Goal: Task Accomplishment & Management: Complete application form

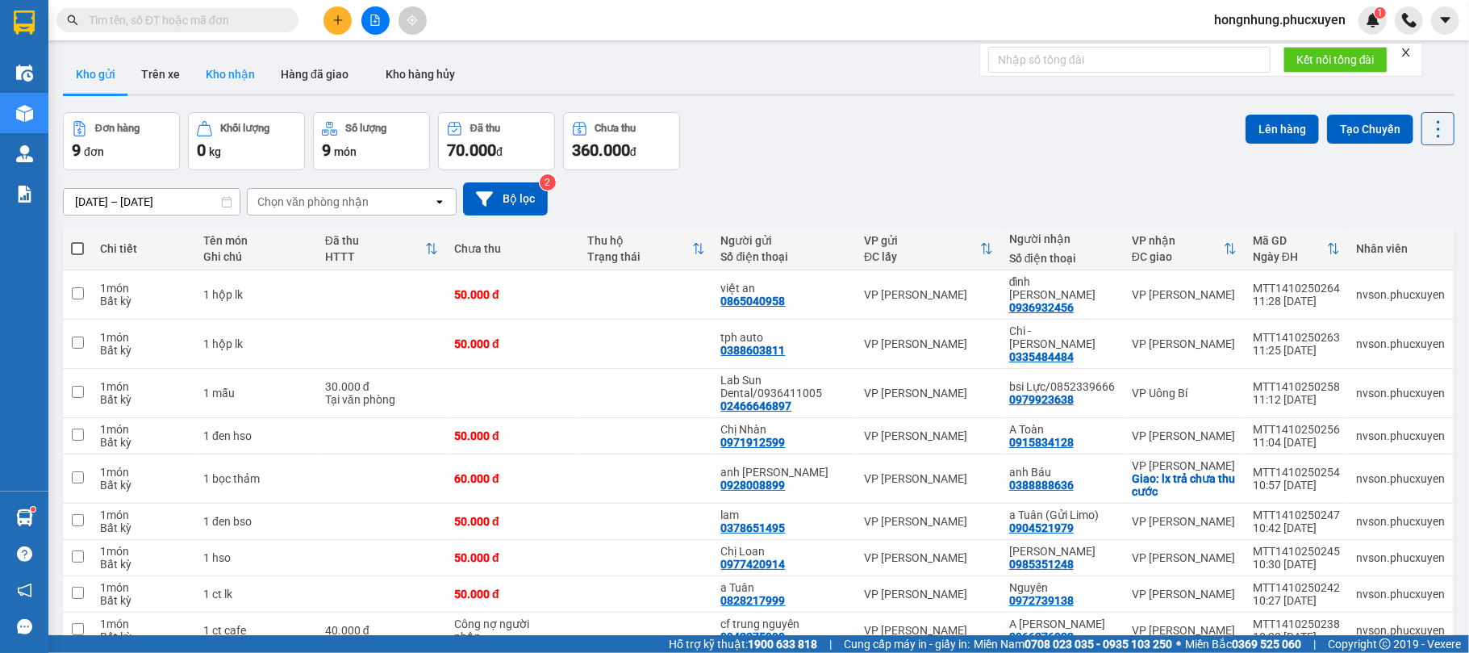
click at [240, 72] on button "Kho nhận" at bounding box center [230, 74] width 75 height 39
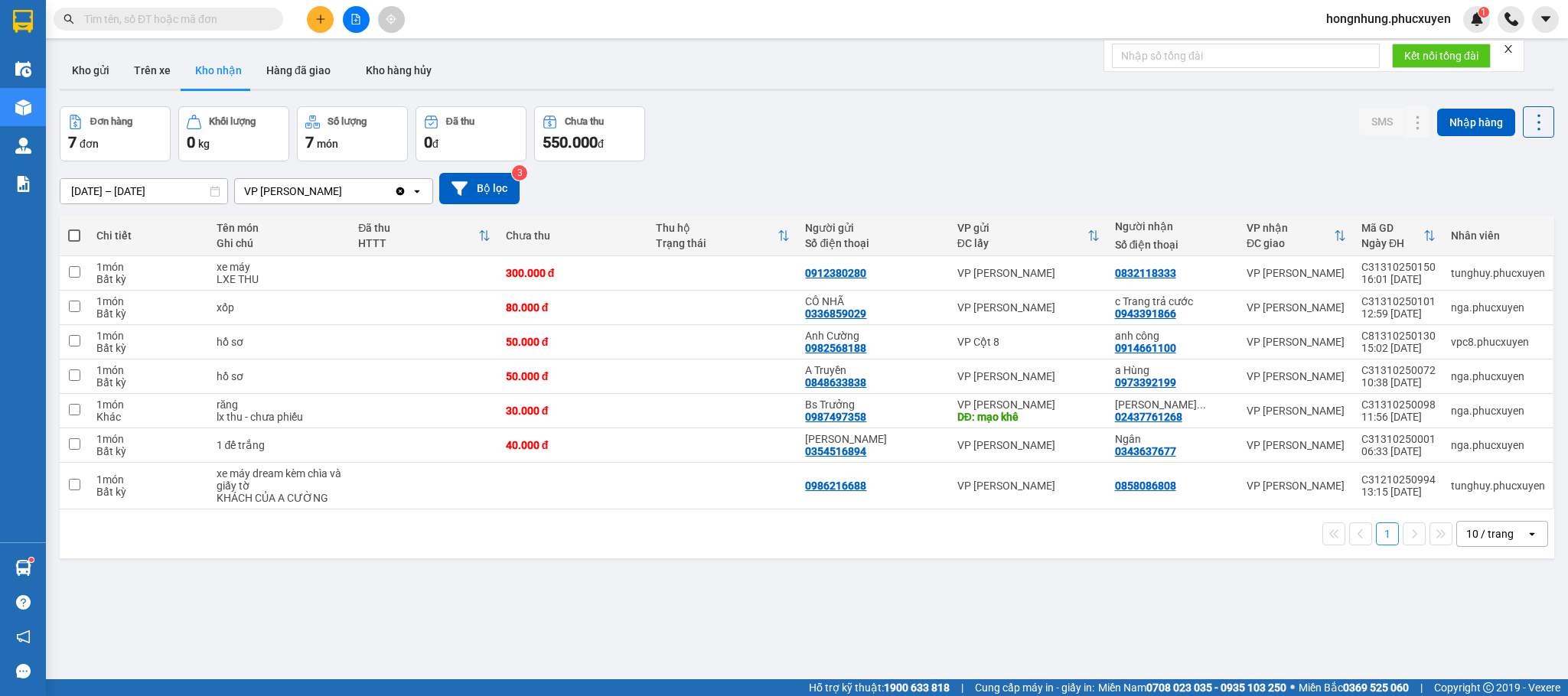
drag, startPoint x: 1281, startPoint y: 1, endPoint x: 992, endPoint y: 161, distance: 330.3
click at [992, 161] on div "[DATE] – [DATE] Press the down arrow key to interact with the calendar and sele…" at bounding box center [807, 188] width 1495 height 54
drag, startPoint x: 95, startPoint y: 72, endPoint x: 95, endPoint y: 97, distance: 25.0
click at [95, 71] on button "Kho gửi" at bounding box center [90, 70] width 62 height 37
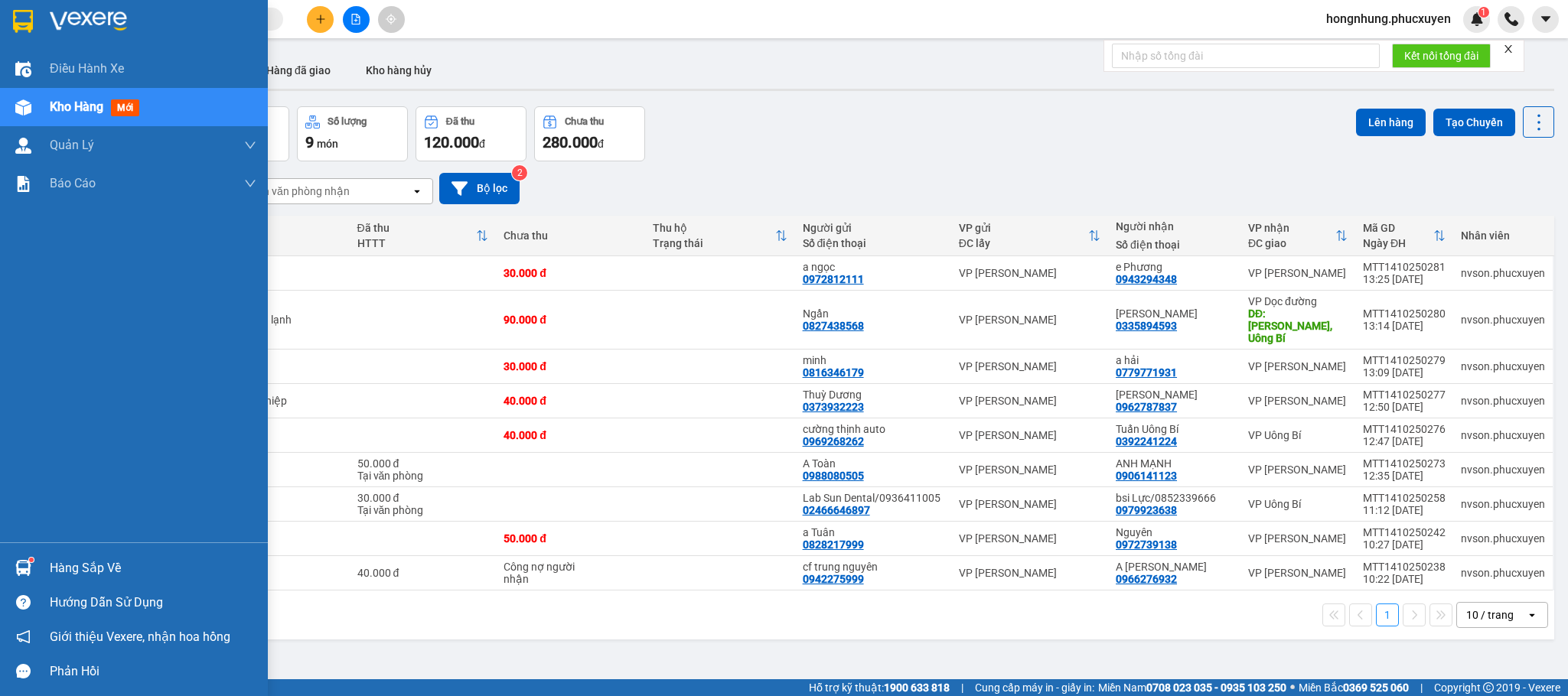
click at [22, 553] on div "Hàng sắp về" at bounding box center [134, 568] width 267 height 34
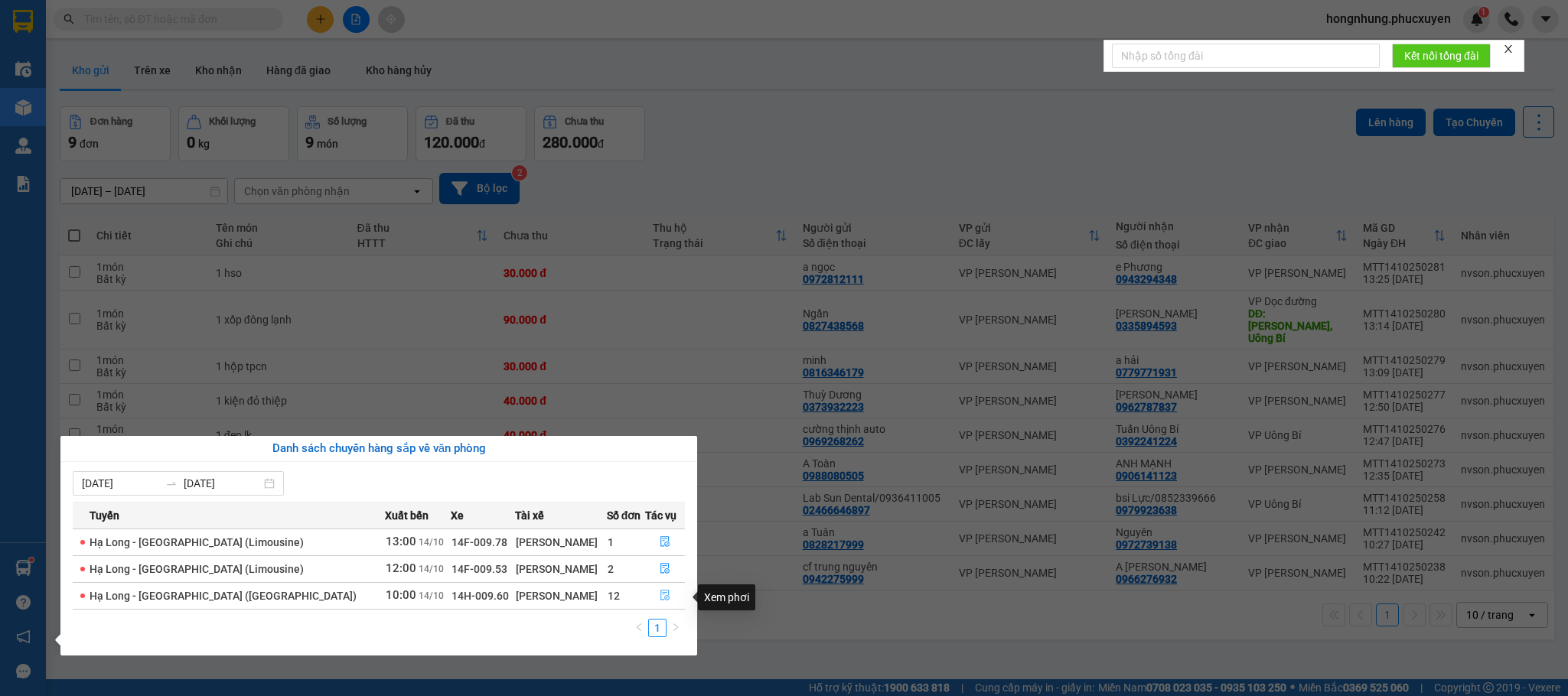
click at [660, 596] on icon "file-done" at bounding box center [665, 595] width 10 height 10
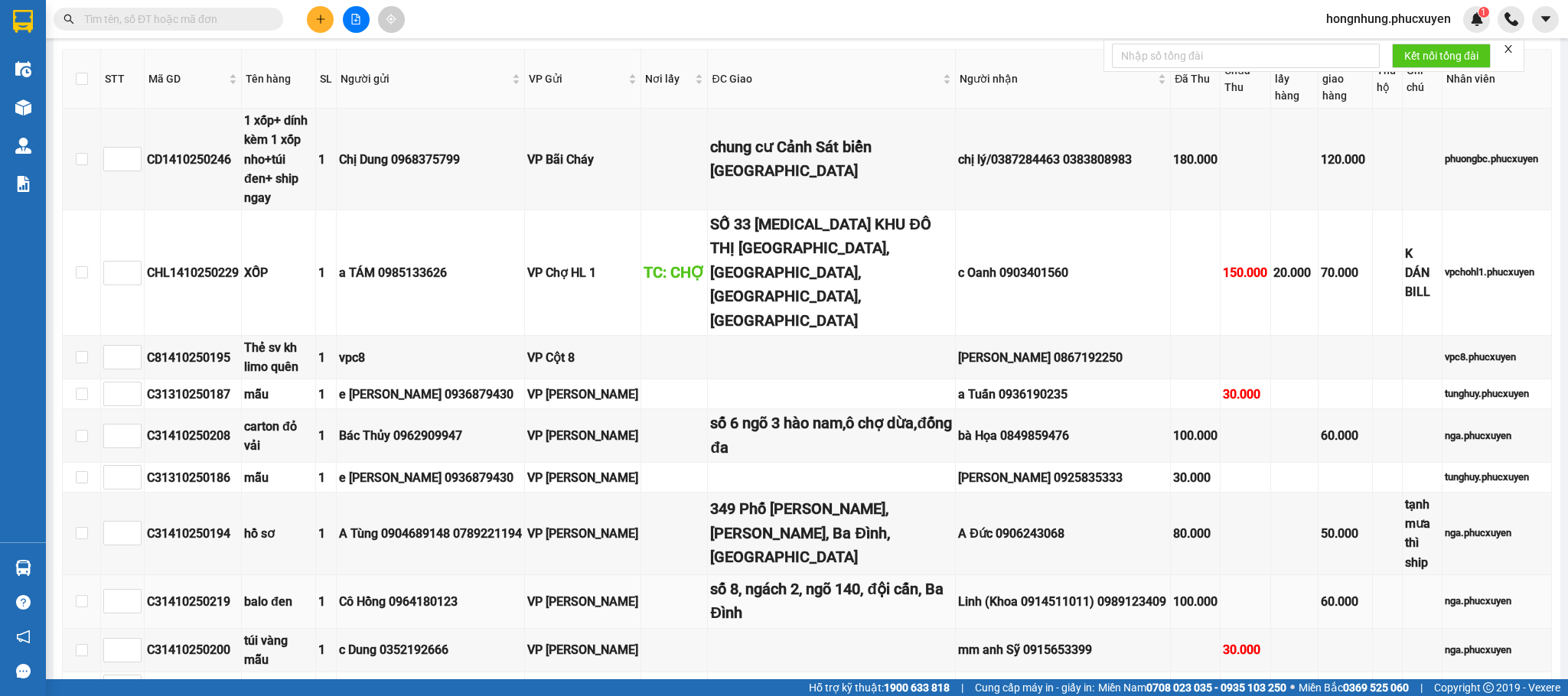
scroll to position [372, 0]
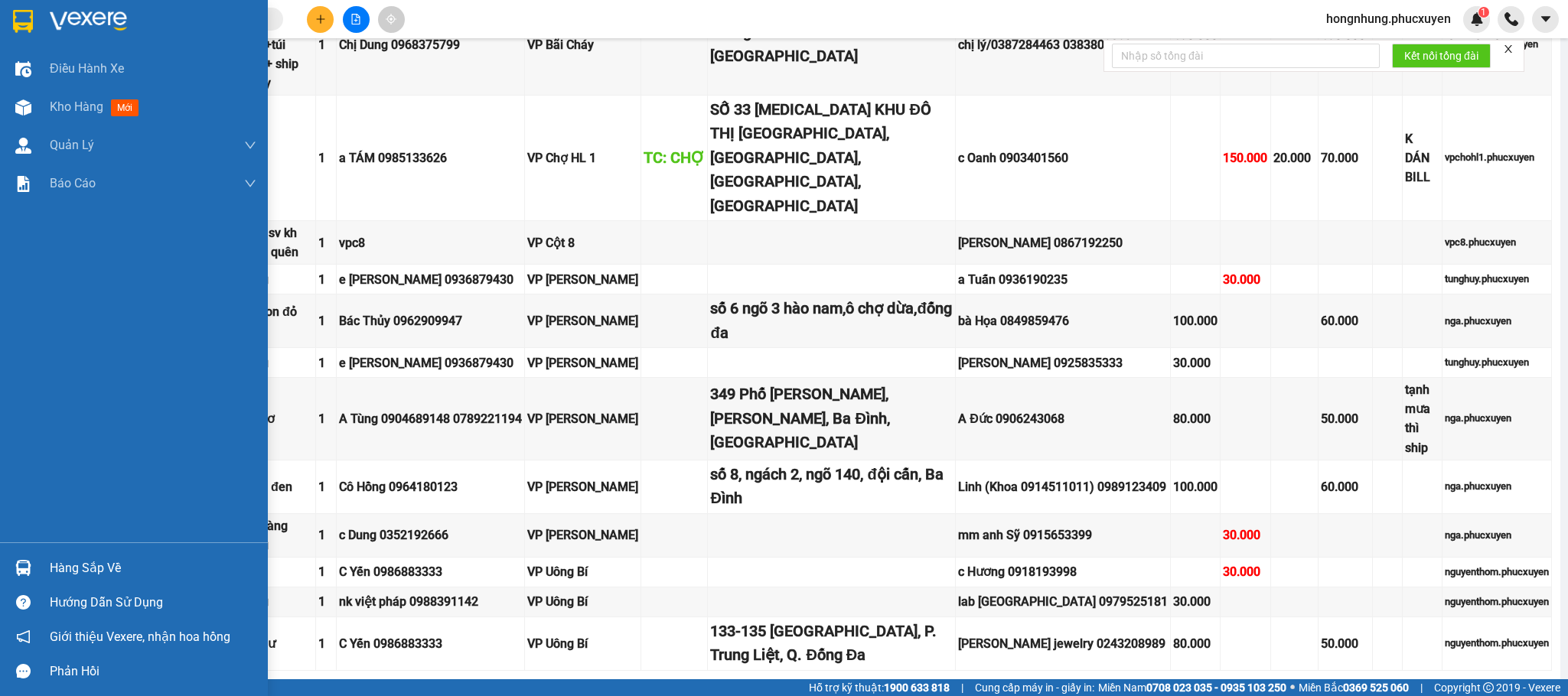
click at [9, 549] on div "Hàng sắp về Hướng dẫn sử dụng Giới thiệu Vexere, nhận hoa hồng Phản hồi" at bounding box center [134, 615] width 267 height 146
click at [9, 552] on div "Hàng sắp về" at bounding box center [134, 568] width 267 height 34
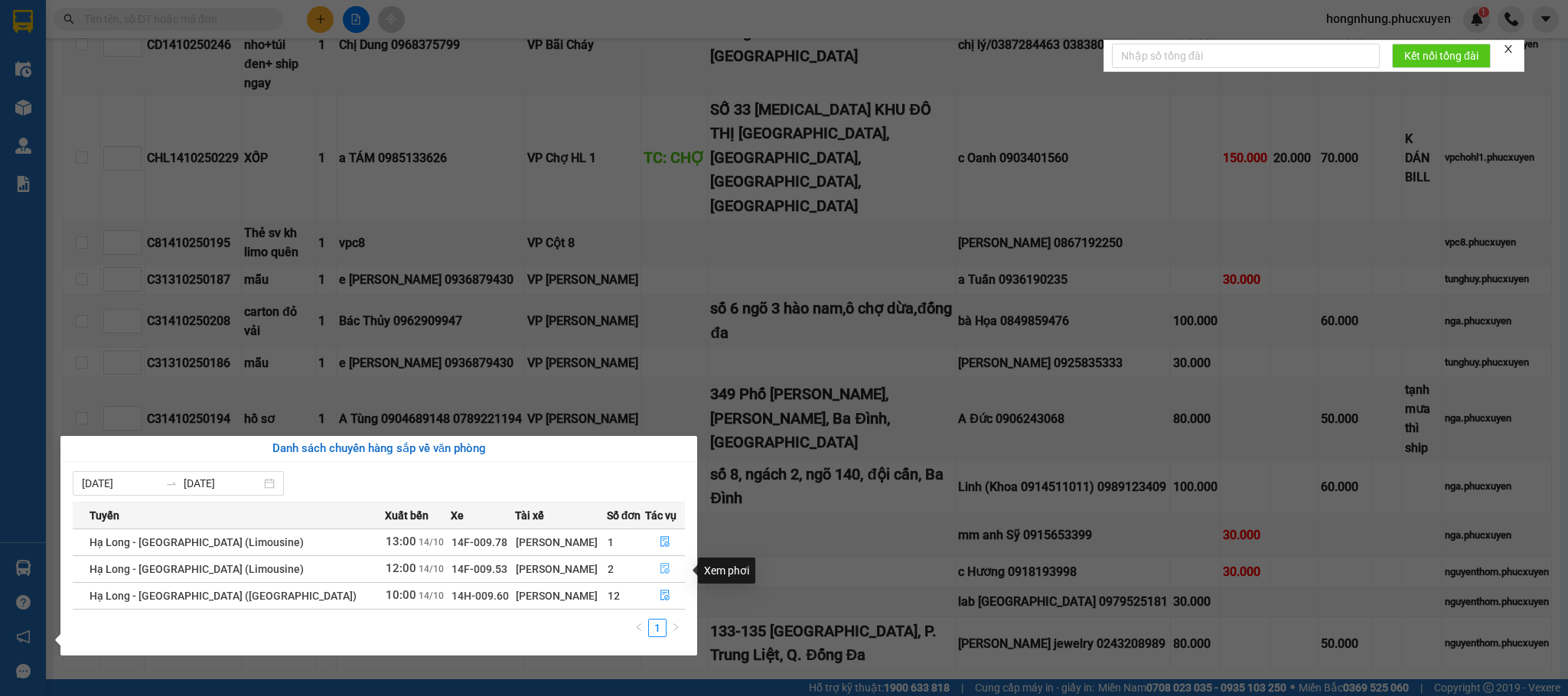
click at [661, 569] on icon "file-done" at bounding box center [665, 568] width 10 height 10
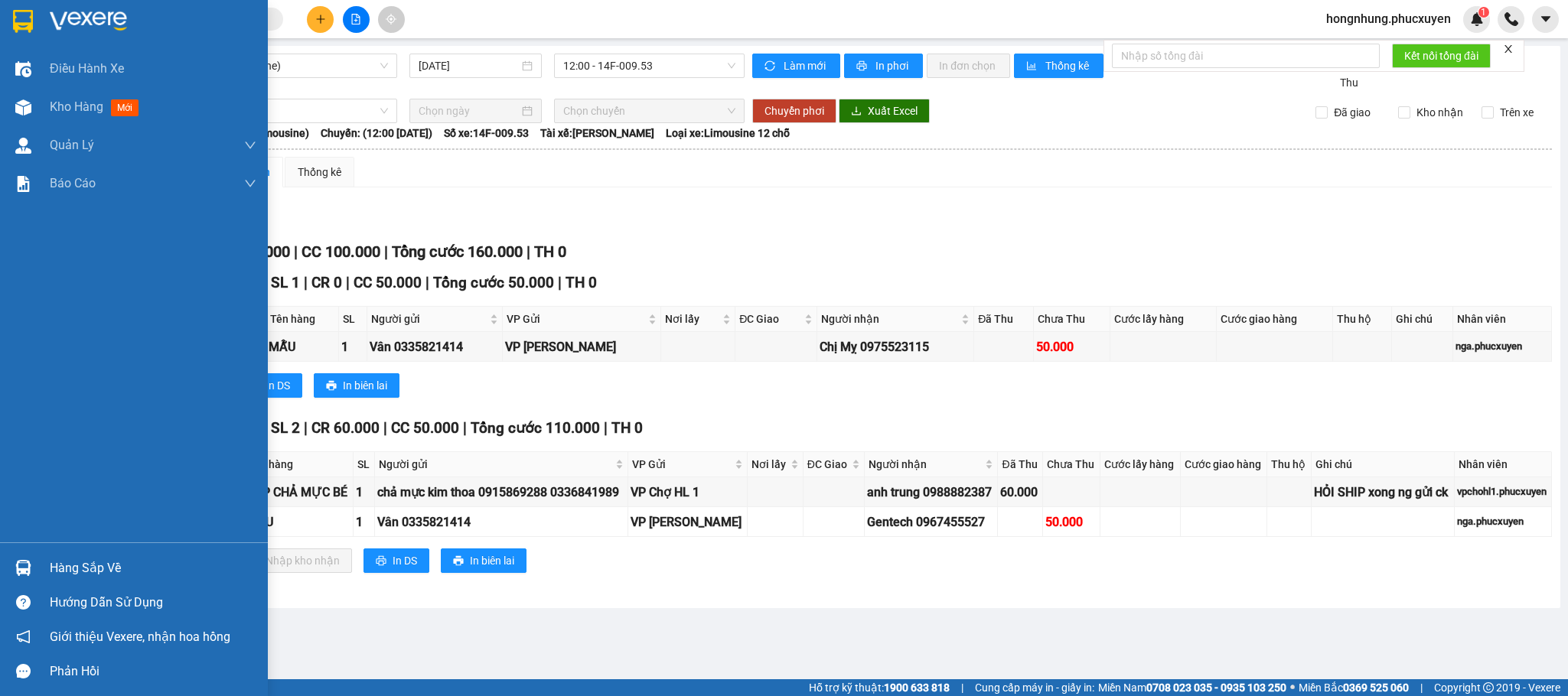
click at [8, 561] on div "Hàng sắp về" at bounding box center [134, 568] width 267 height 34
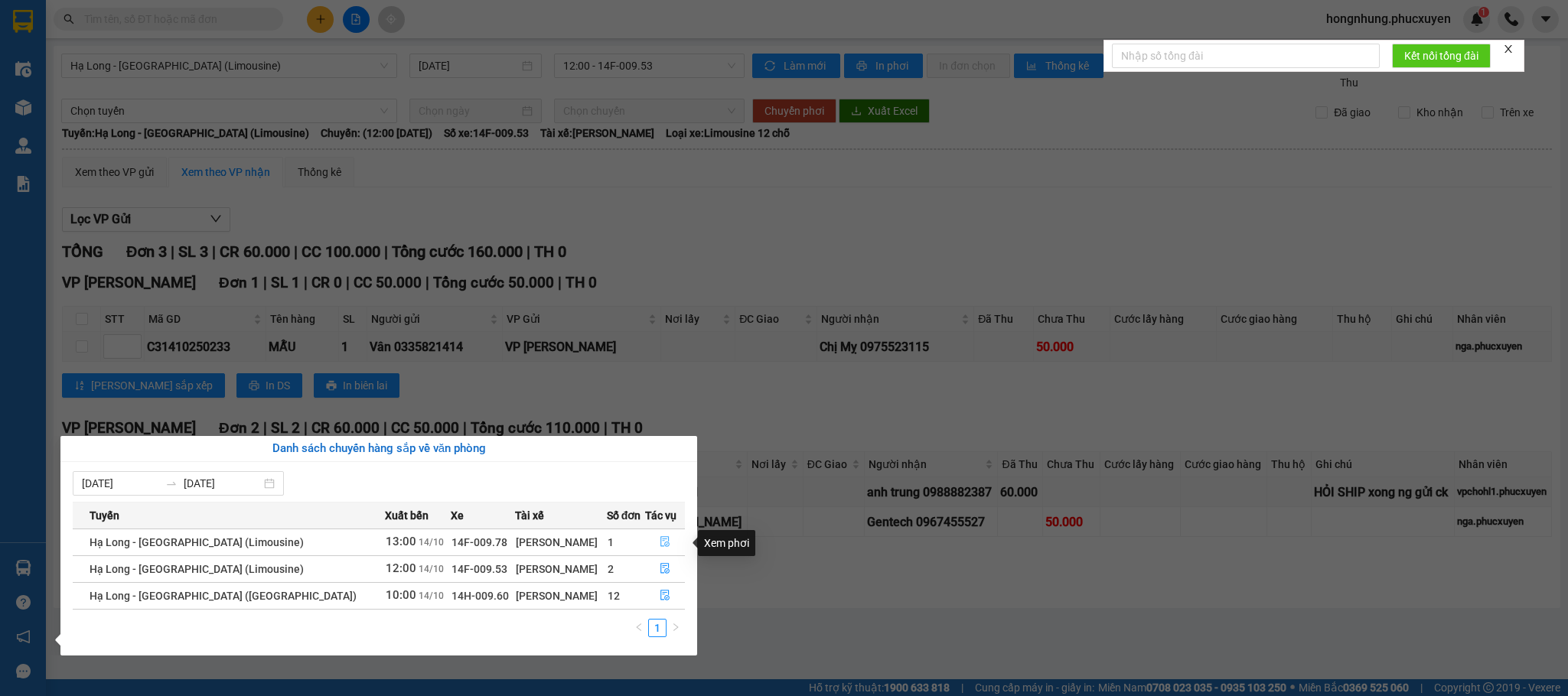
click at [651, 542] on button "button" at bounding box center [665, 542] width 39 height 25
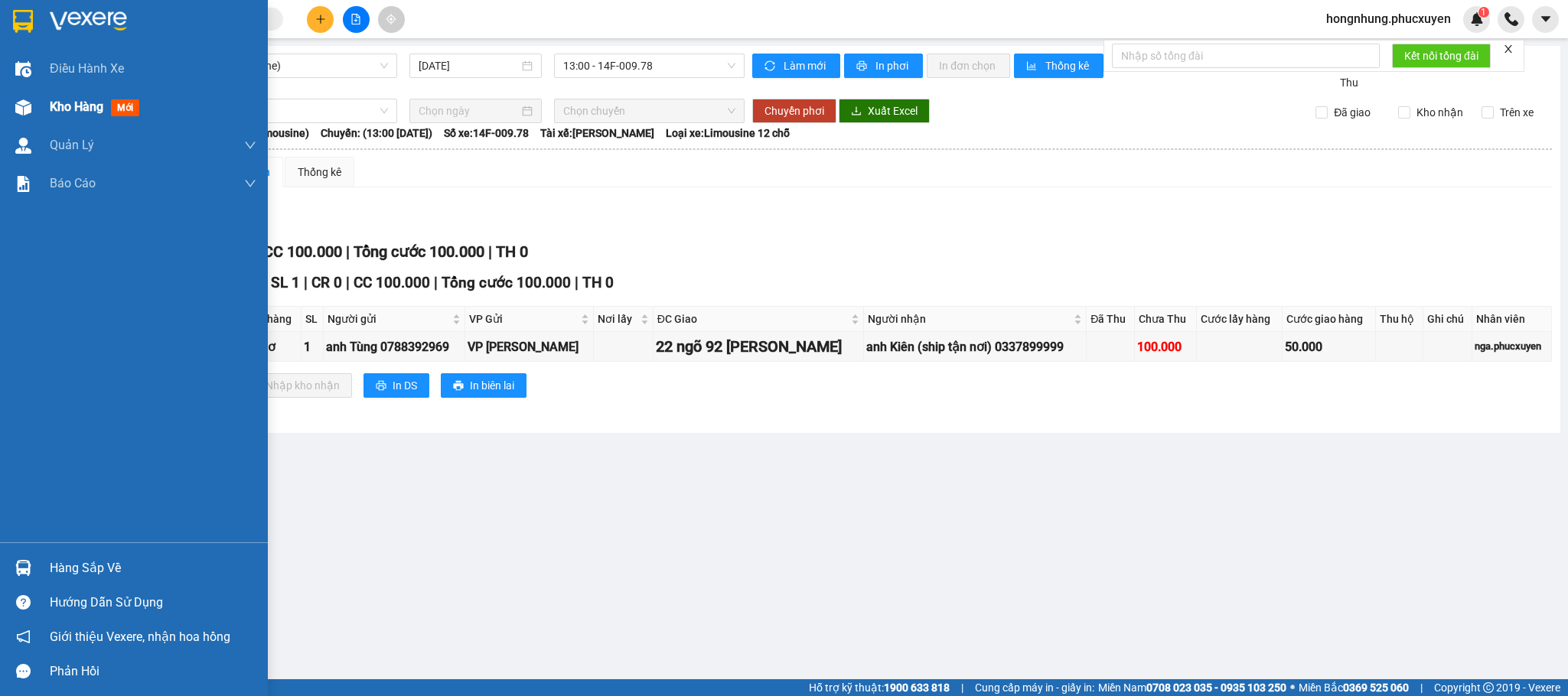
click at [30, 108] on div at bounding box center [23, 107] width 27 height 27
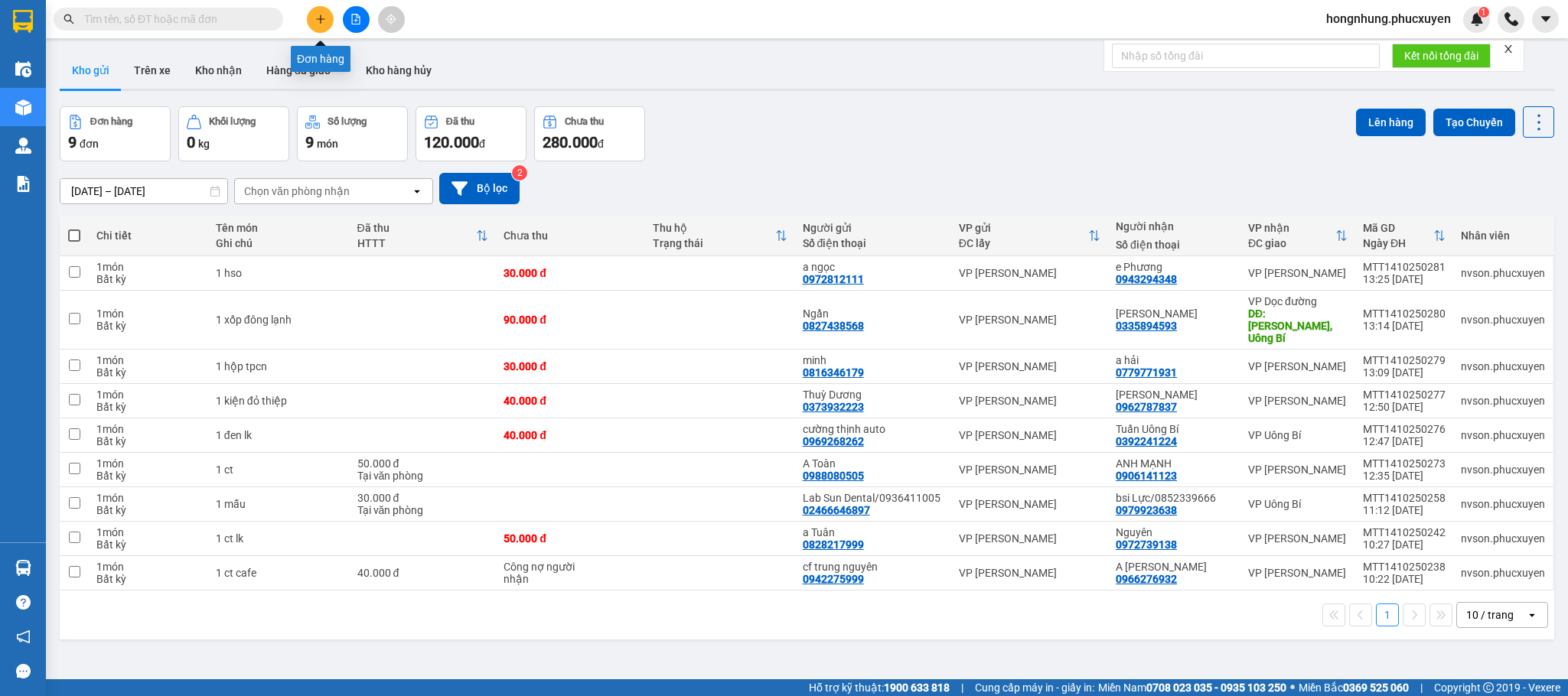
click at [317, 7] on button at bounding box center [321, 19] width 27 height 27
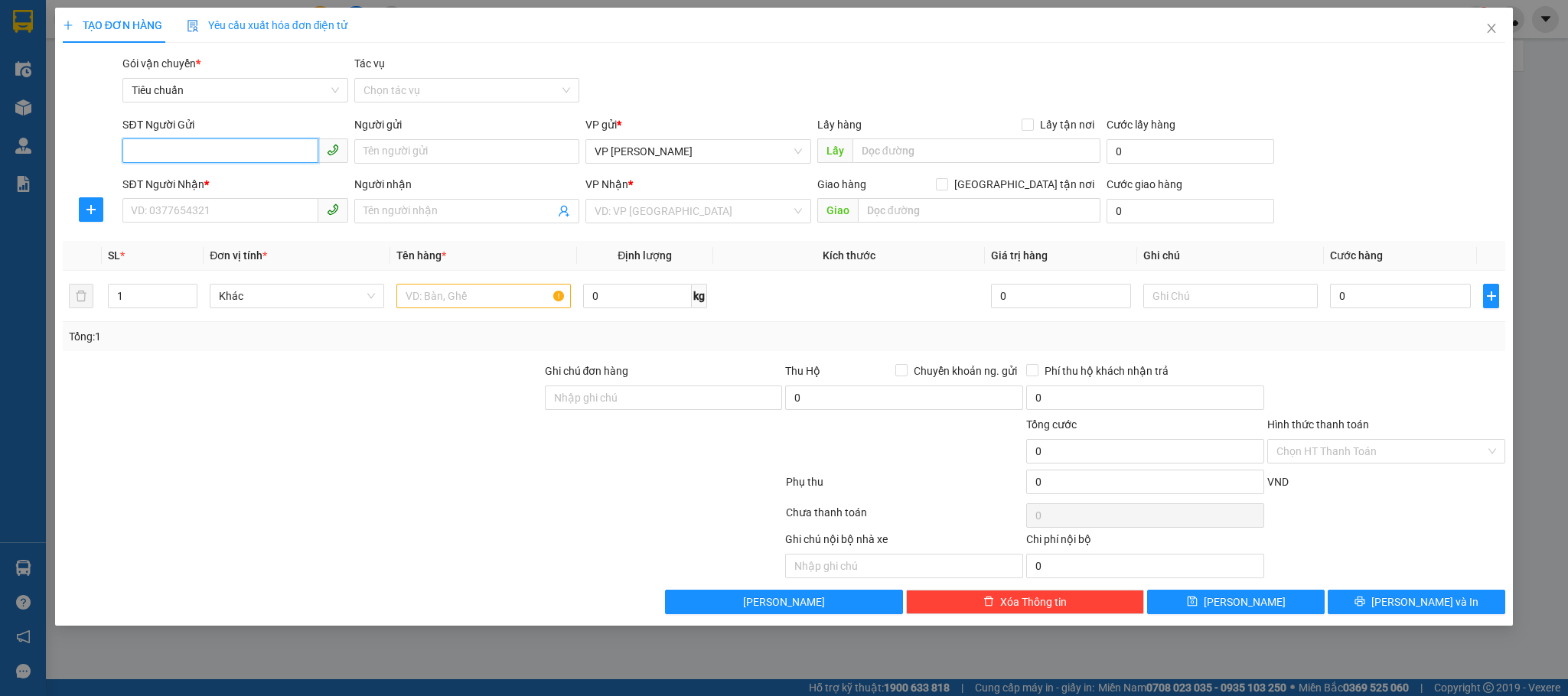
click at [246, 154] on input "SĐT Người Gửi" at bounding box center [220, 151] width 195 height 25
type input "0388800095"
click at [228, 173] on div "0388800095 - Mít" at bounding box center [234, 183] width 225 height 25
type input "Mít"
type input "0388800095"
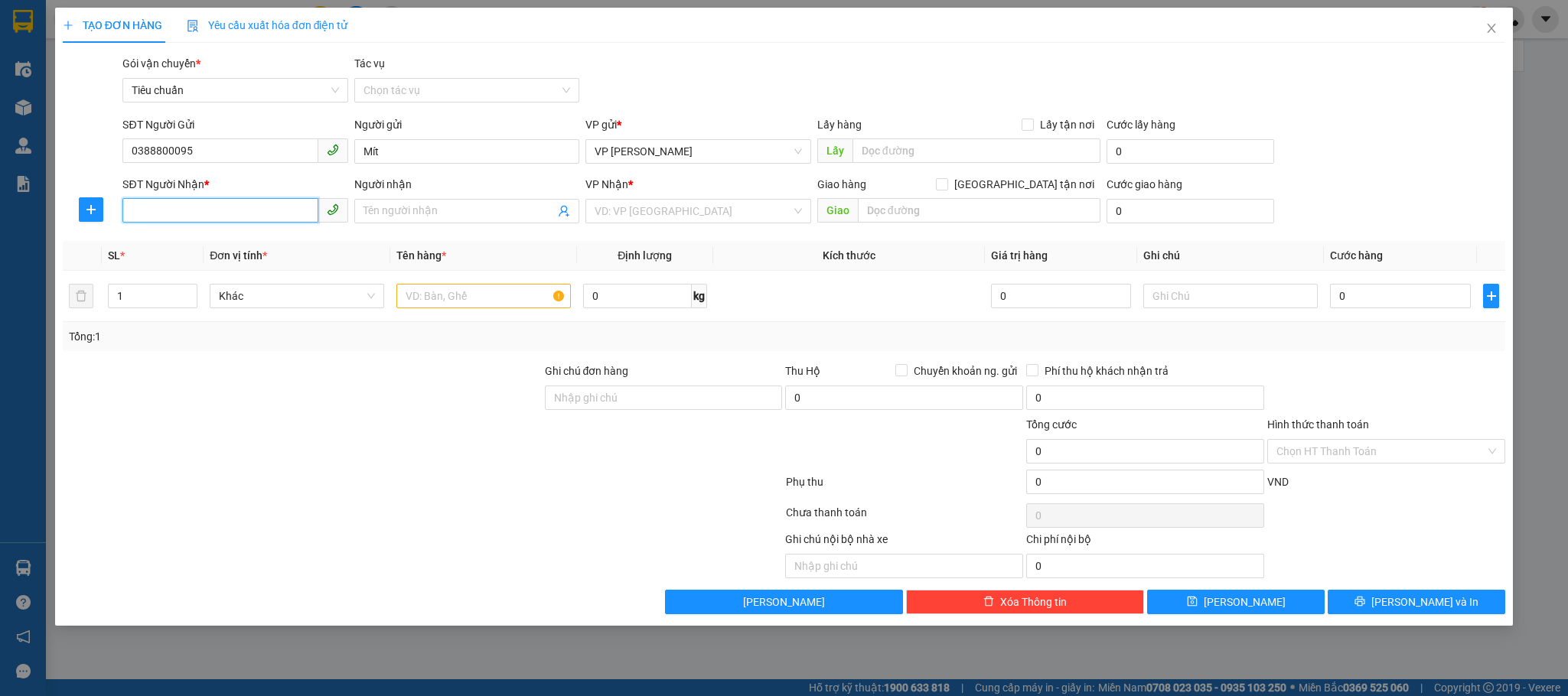
click at [239, 223] on input "SĐT Người Nhận *" at bounding box center [220, 211] width 195 height 25
click at [226, 235] on div "0373128440 - e Cường" at bounding box center [235, 244] width 207 height 17
type input "0373128440"
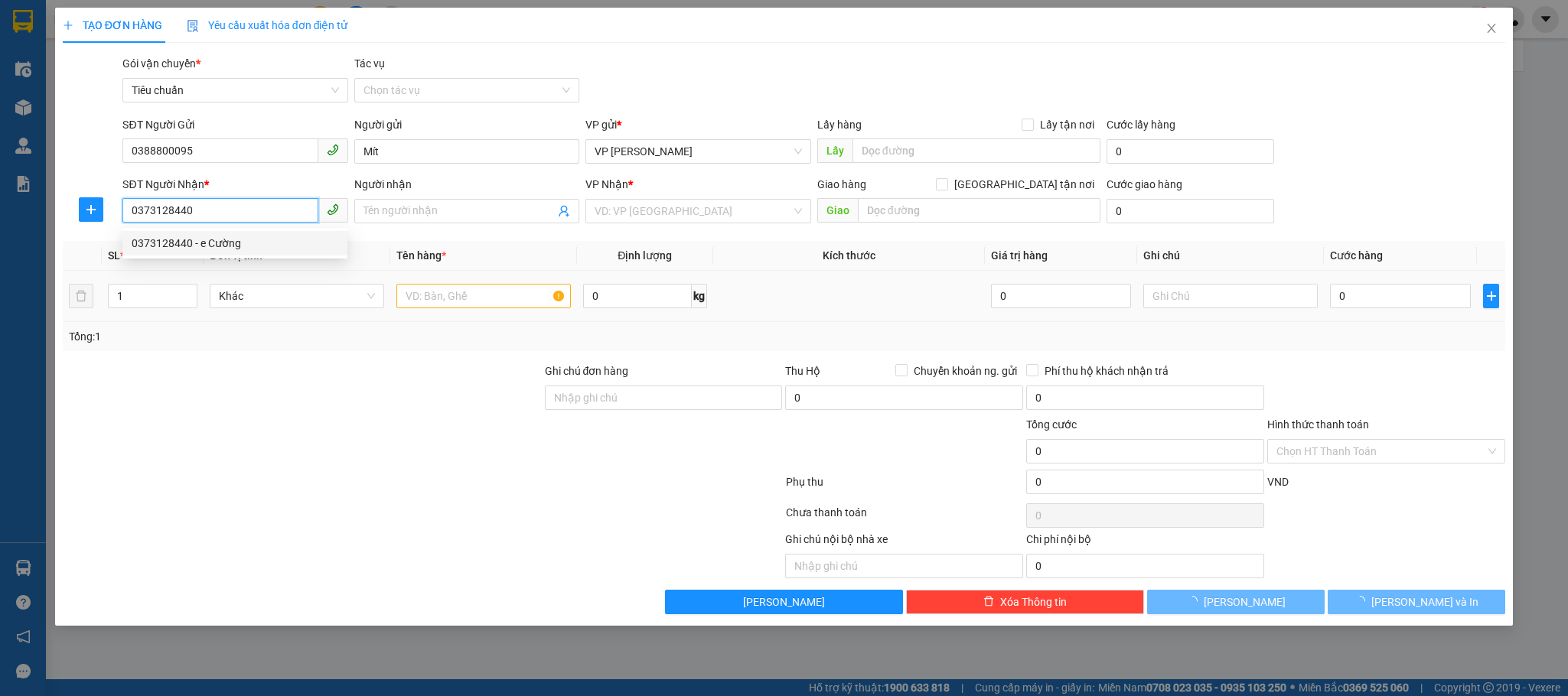
type input "e Cường"
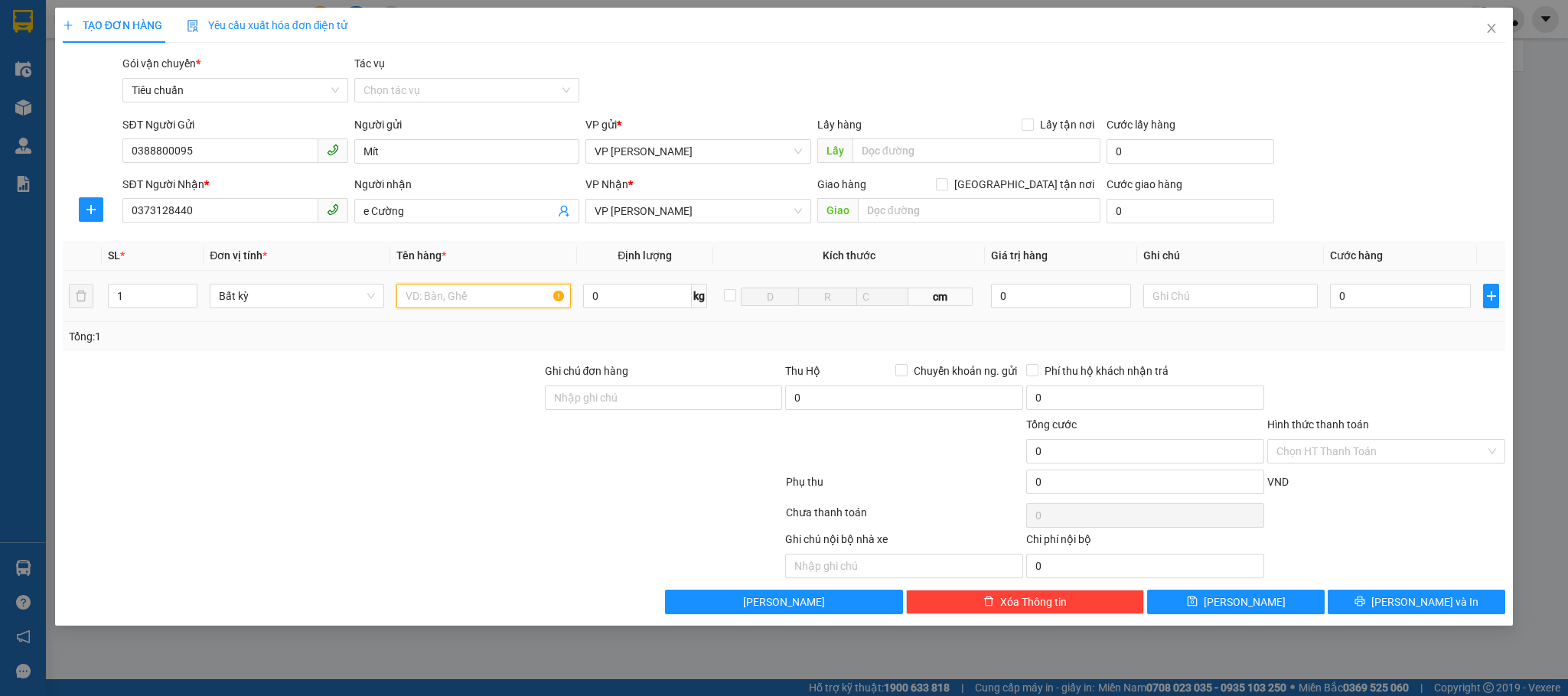
click at [451, 295] on input "text" at bounding box center [484, 296] width 175 height 25
type input "2 kiện trắng dài, 1 cuộn dây, 1 caton"
click at [1393, 361] on div "Transit Pickup Surcharge Ids Transit Deliver Surcharge Ids Transit Deliver Surc…" at bounding box center [784, 335] width 1444 height 559
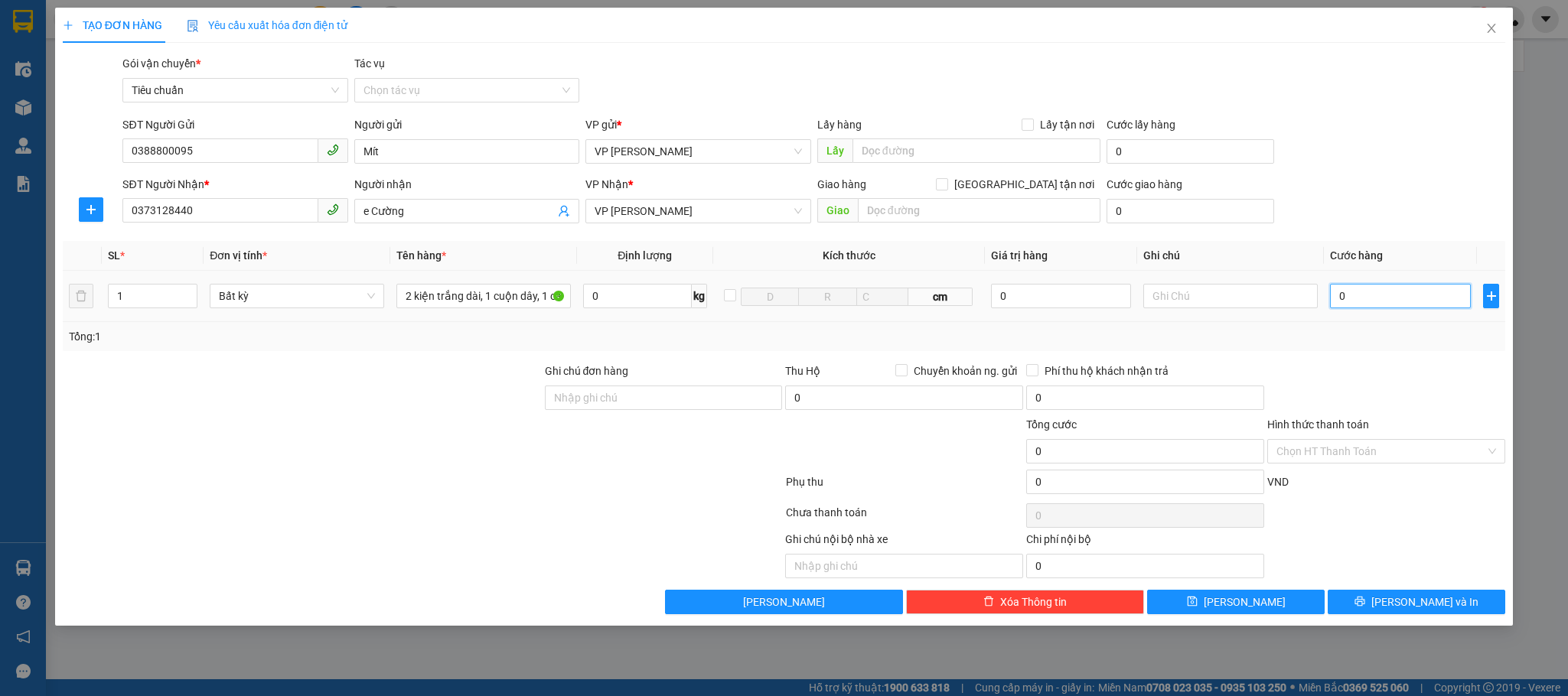
click at [1393, 294] on input "0" at bounding box center [1400, 296] width 140 height 25
type input "2"
type input "22"
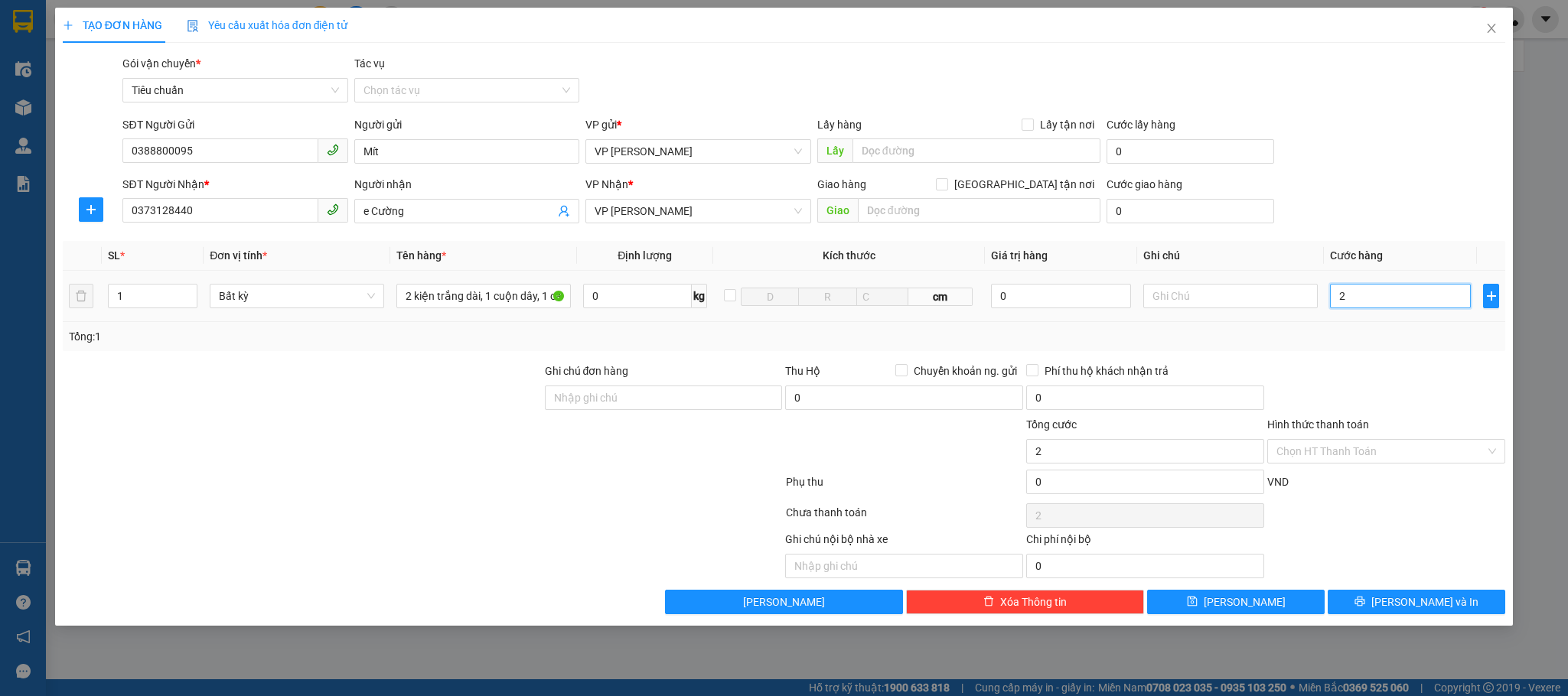
type input "22"
type input "220"
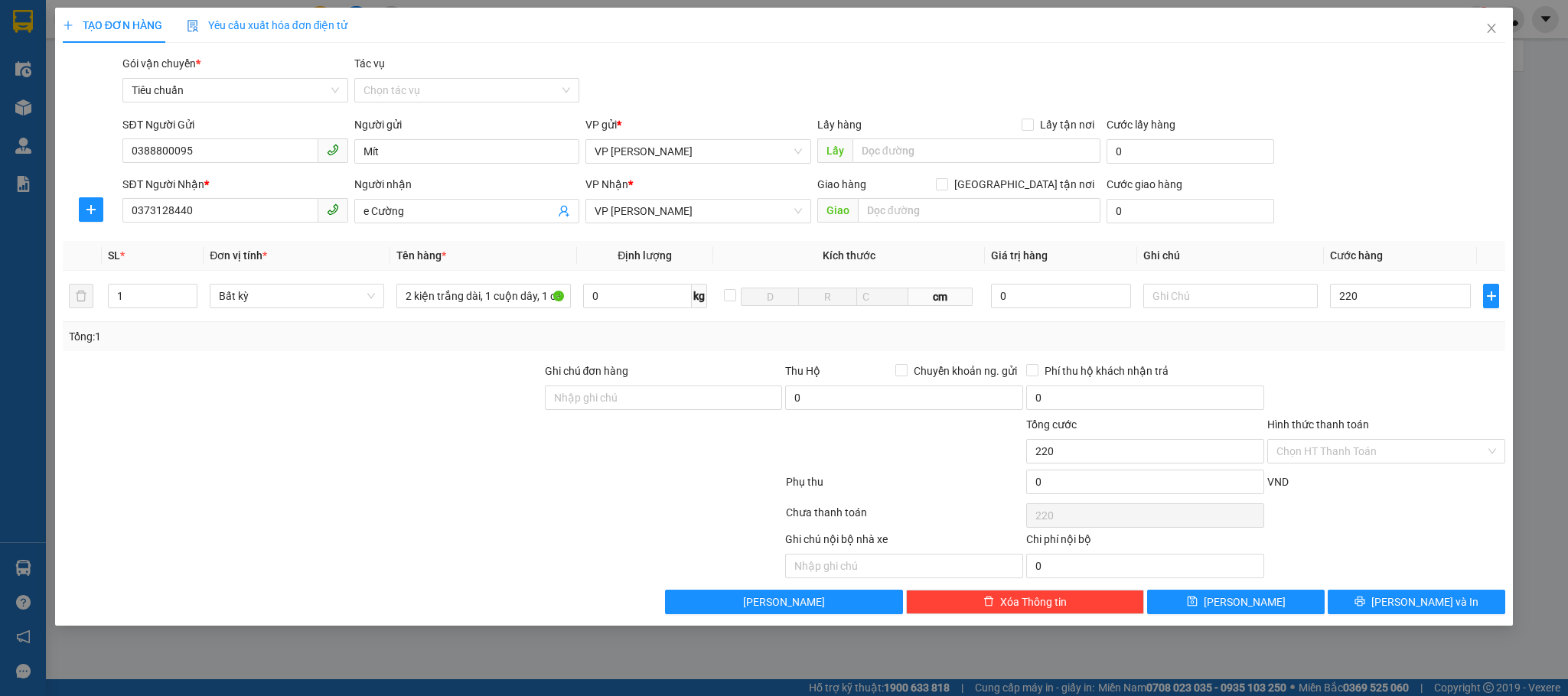
type input "220.000"
click at [1393, 343] on div "Tổng: 1" at bounding box center [784, 337] width 1431 height 17
drag, startPoint x: 1374, startPoint y: 455, endPoint x: 1371, endPoint y: 465, distance: 10.4
click at [1374, 457] on input "Hình thức thanh toán" at bounding box center [1381, 451] width 209 height 23
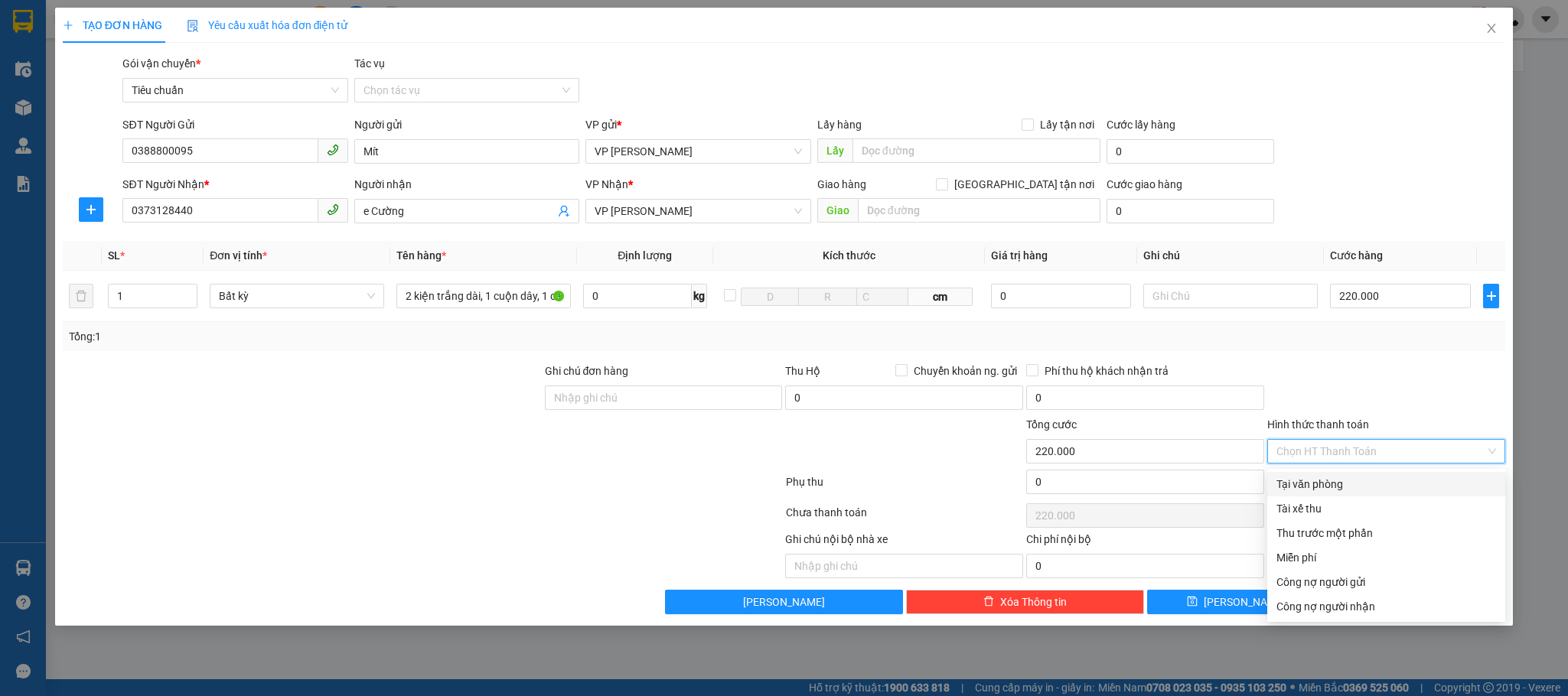
click at [1350, 478] on div "Tại văn phòng" at bounding box center [1387, 485] width 220 height 17
type input "0"
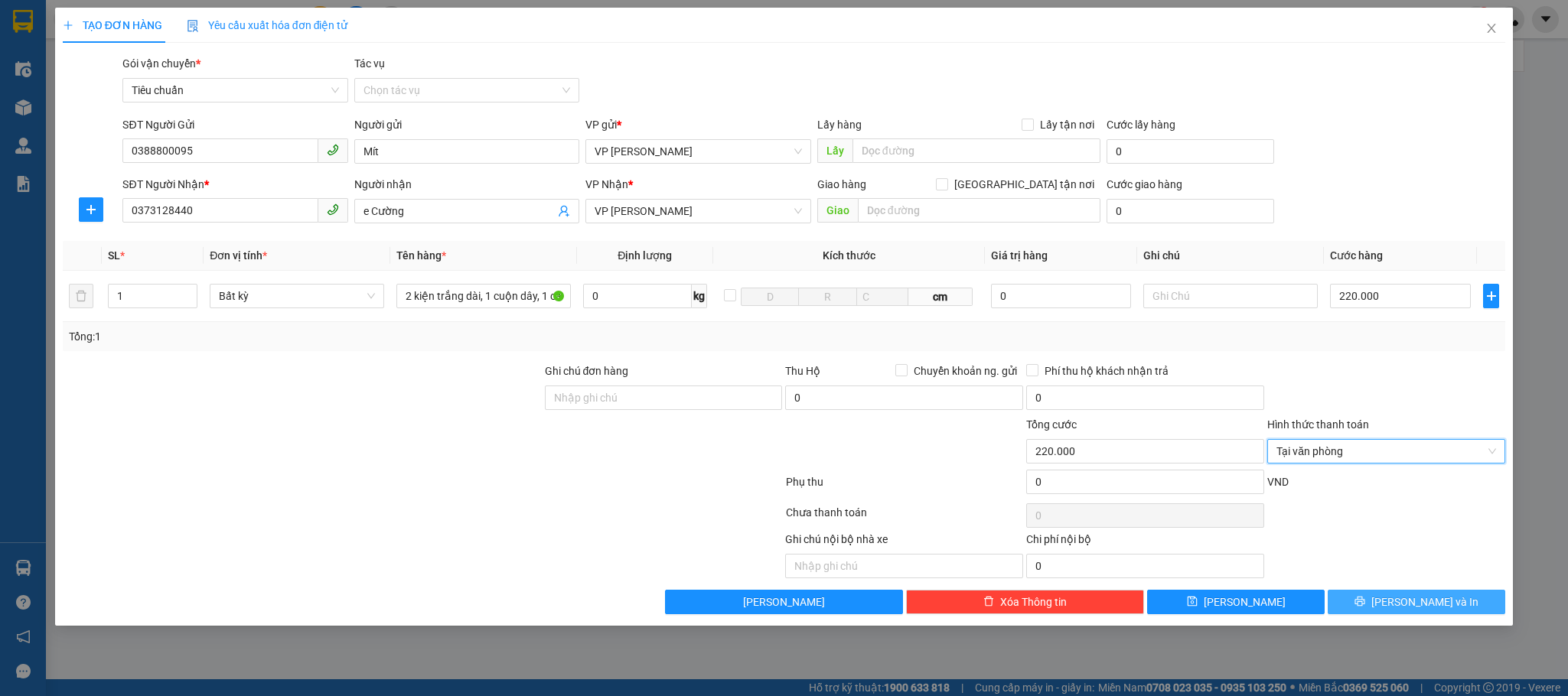
click at [1393, 604] on span "[PERSON_NAME] và In" at bounding box center [1425, 602] width 107 height 17
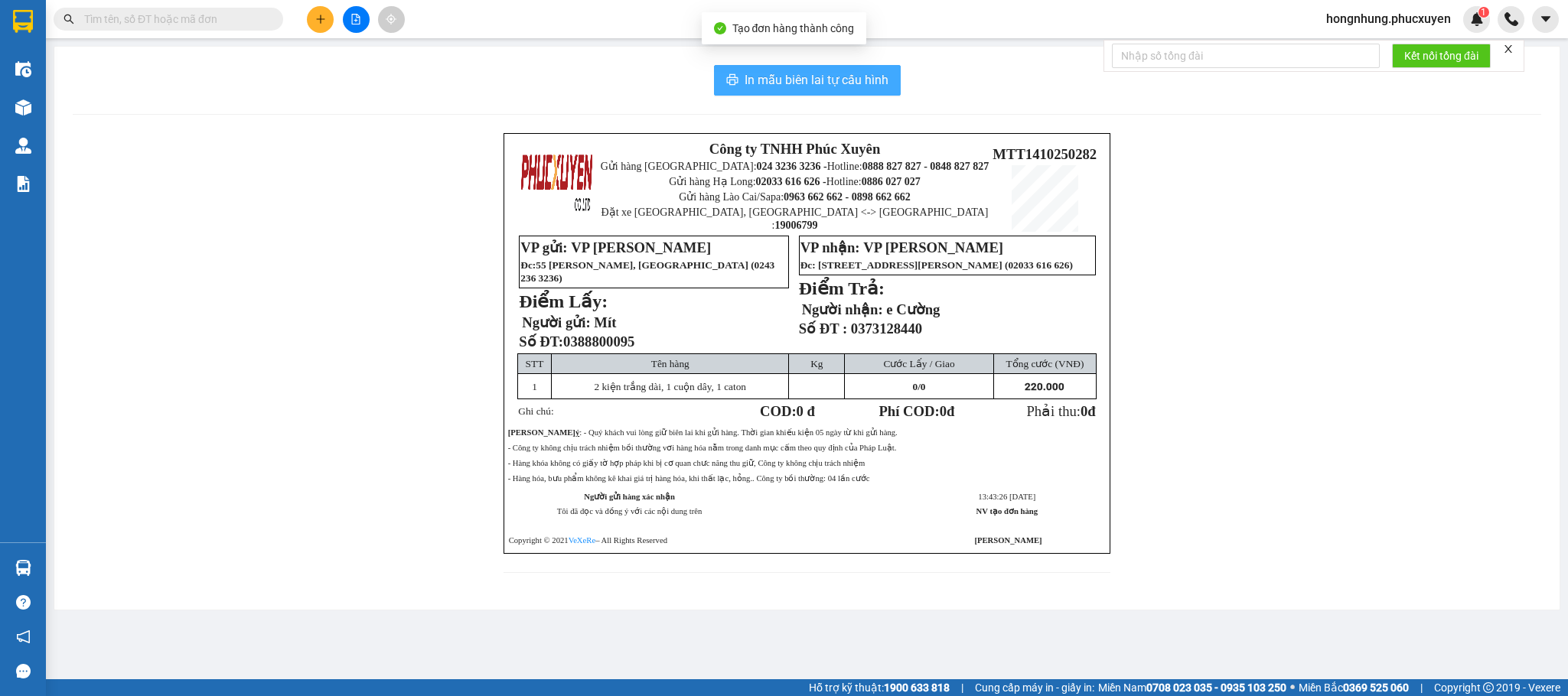
click at [822, 76] on span "In mẫu biên lai tự cấu hình" at bounding box center [817, 80] width 144 height 19
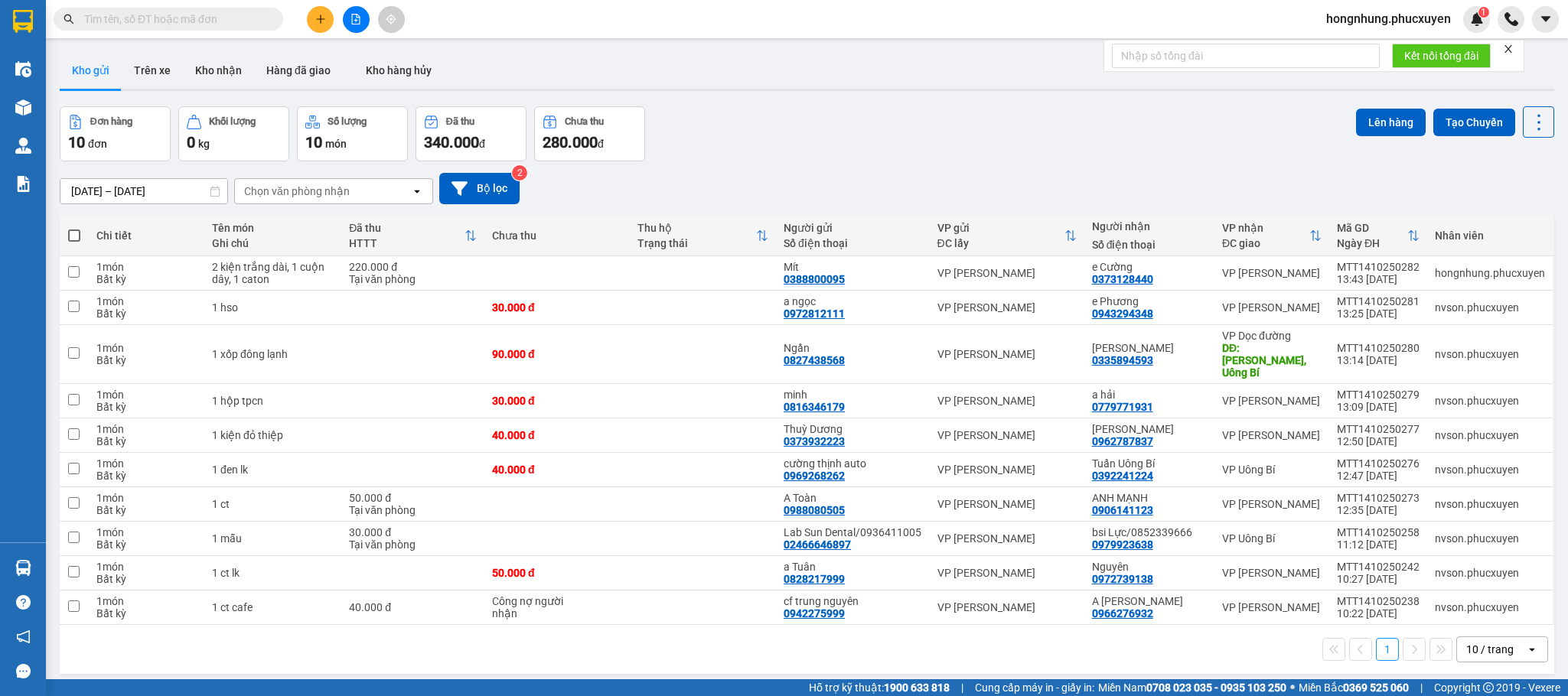
drag, startPoint x: 822, startPoint y: 76, endPoint x: 1171, endPoint y: 176, distance: 363.0
click at [1171, 176] on div "[DATE] – [DATE] Press the down arrow key to interact with the calendar and sele…" at bounding box center [807, 188] width 1495 height 31
click at [221, 69] on button "Kho nhận" at bounding box center [218, 70] width 71 height 37
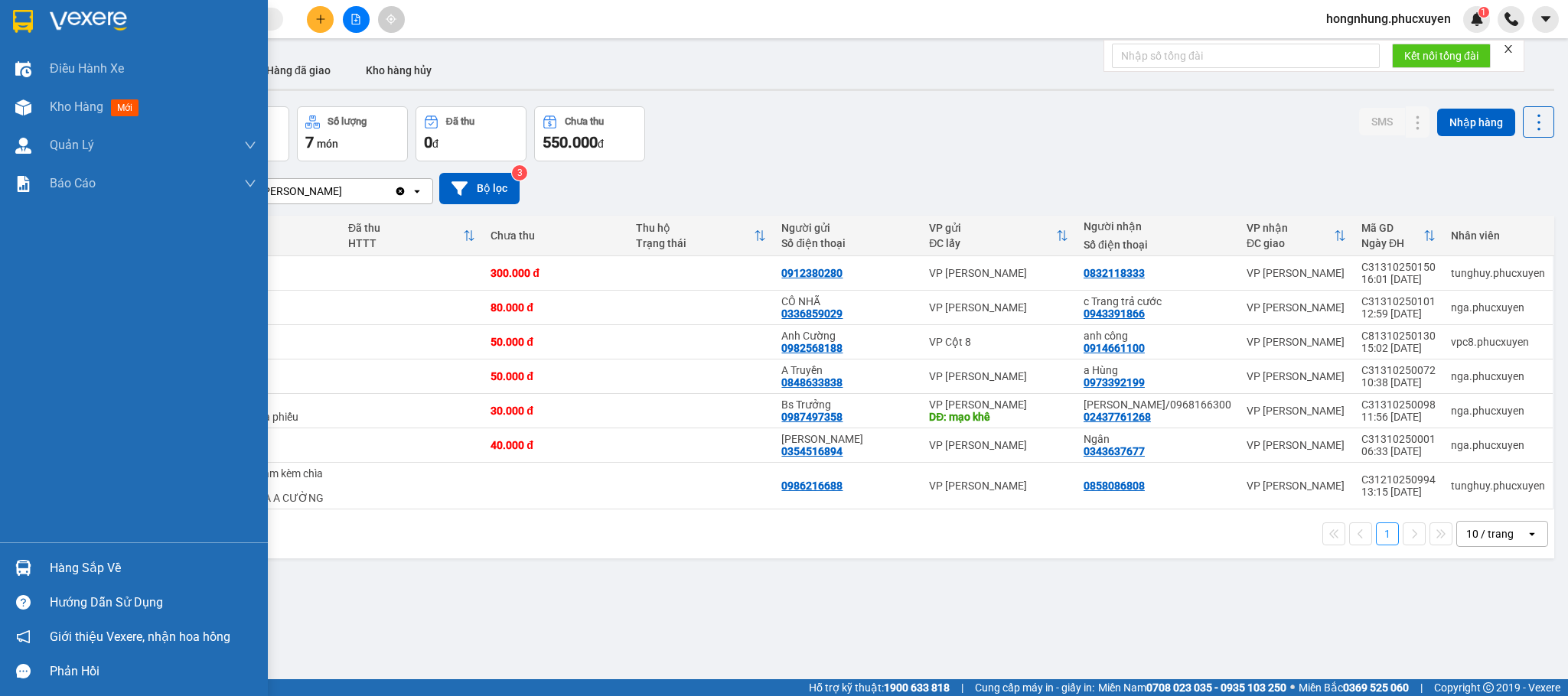
click at [28, 565] on img at bounding box center [23, 568] width 16 height 16
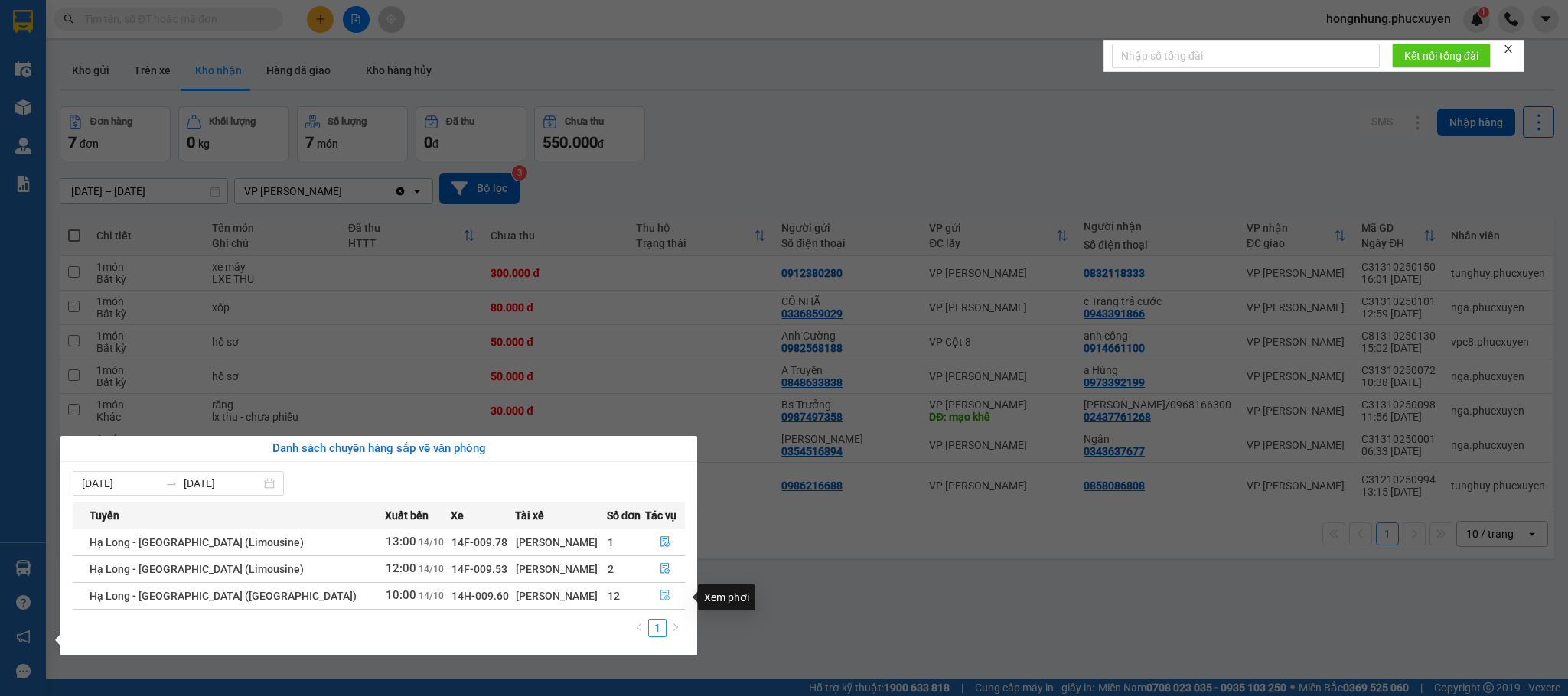
click at [662, 597] on icon "file-done" at bounding box center [665, 595] width 10 height 10
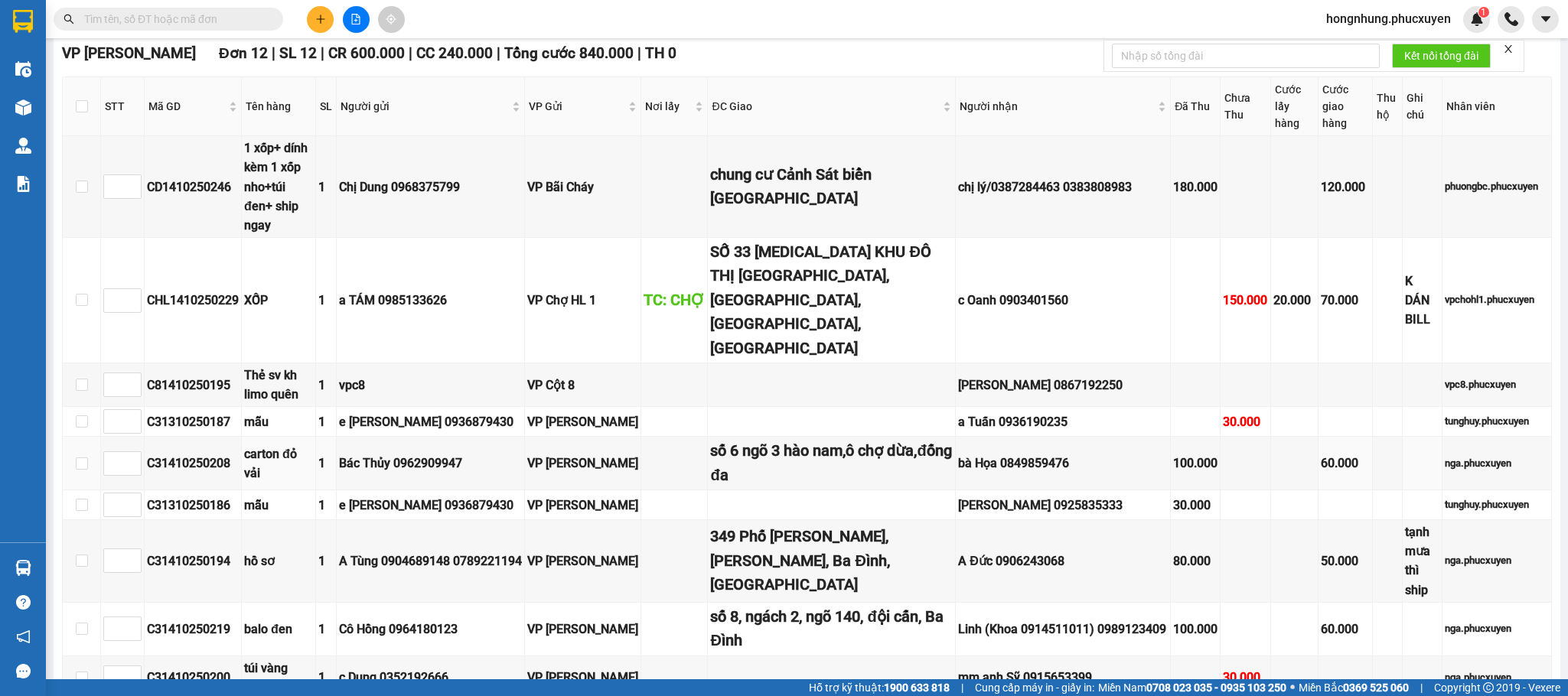
scroll to position [344, 0]
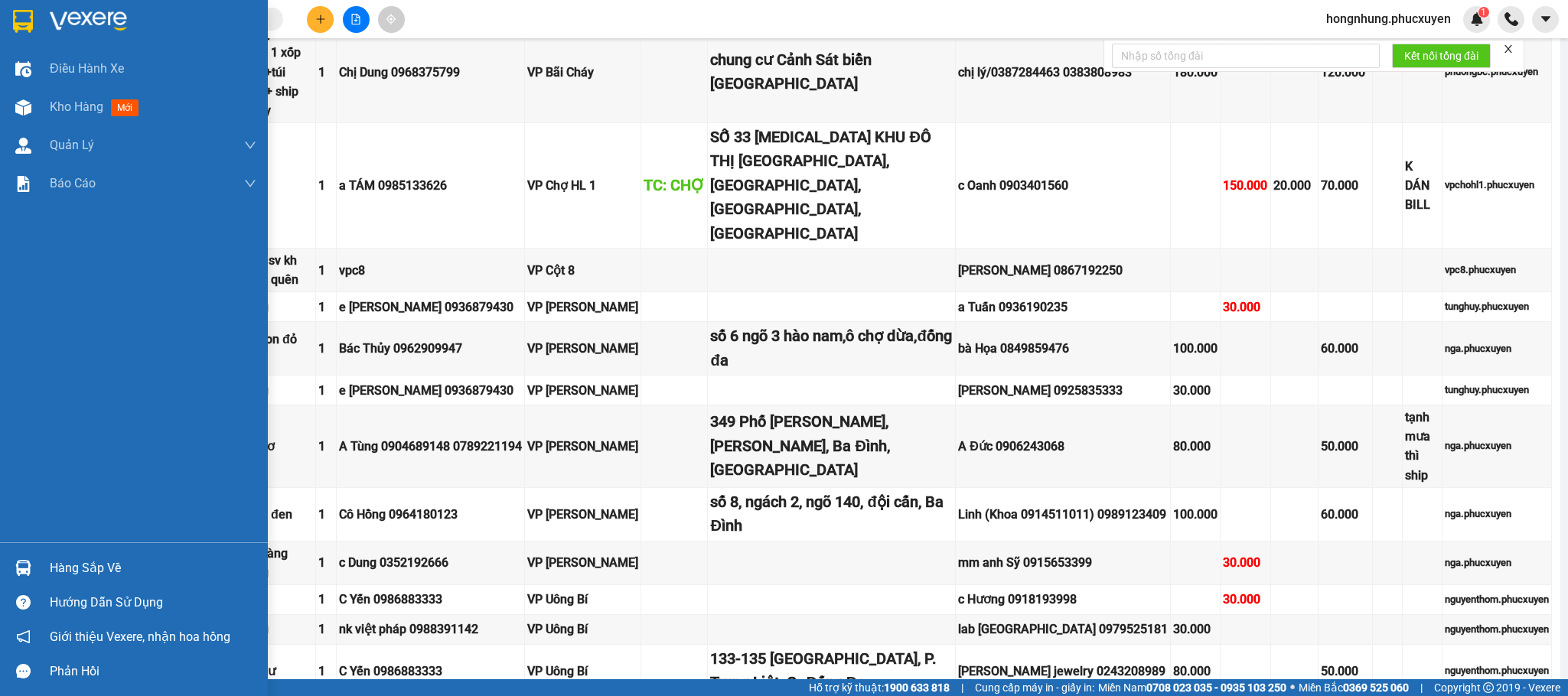
click at [17, 565] on img at bounding box center [23, 568] width 16 height 16
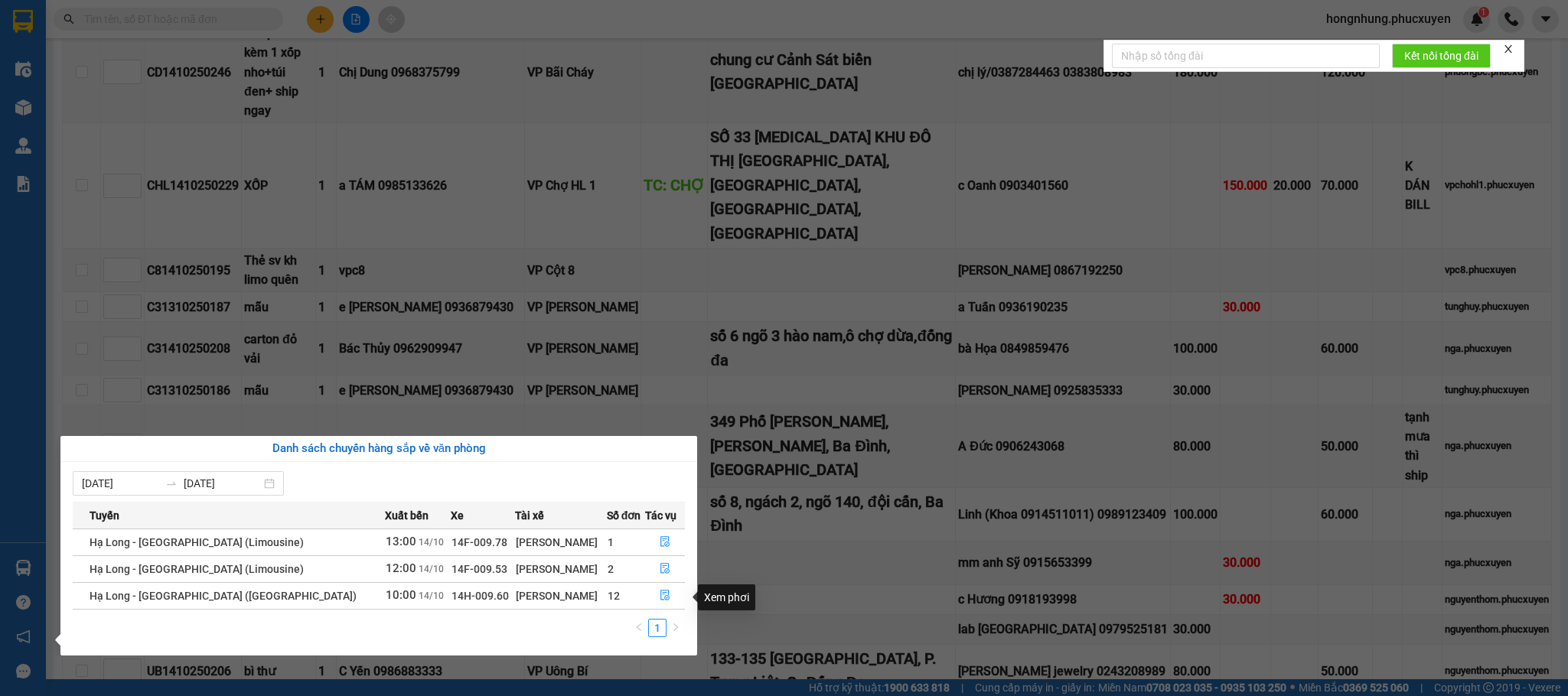
click at [795, 615] on section "Kết quả tìm kiếm ( 0 ) Bộ lọc No Data hongnhung.phucxuyen 1 Điều hành xe Kho hà…" at bounding box center [784, 348] width 1568 height 696
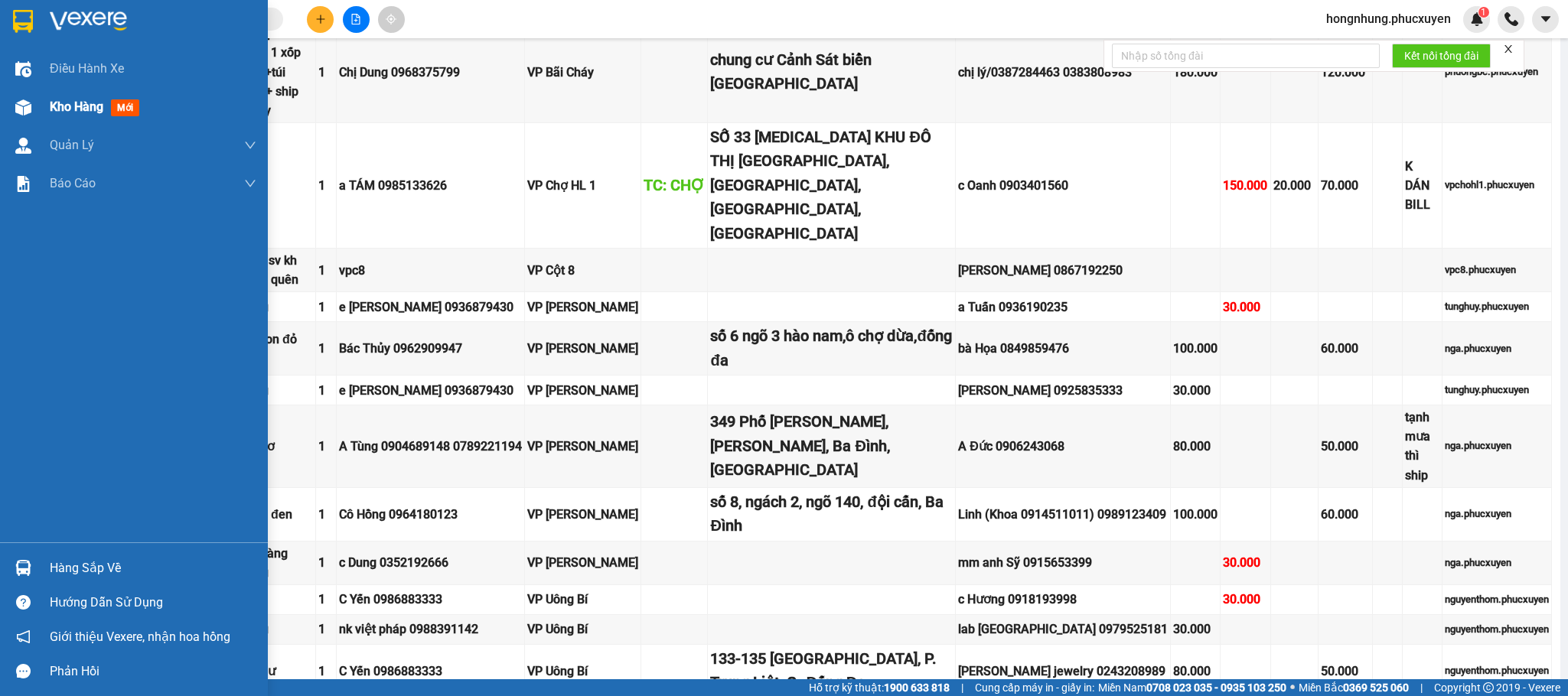
click at [24, 101] on img at bounding box center [23, 107] width 16 height 16
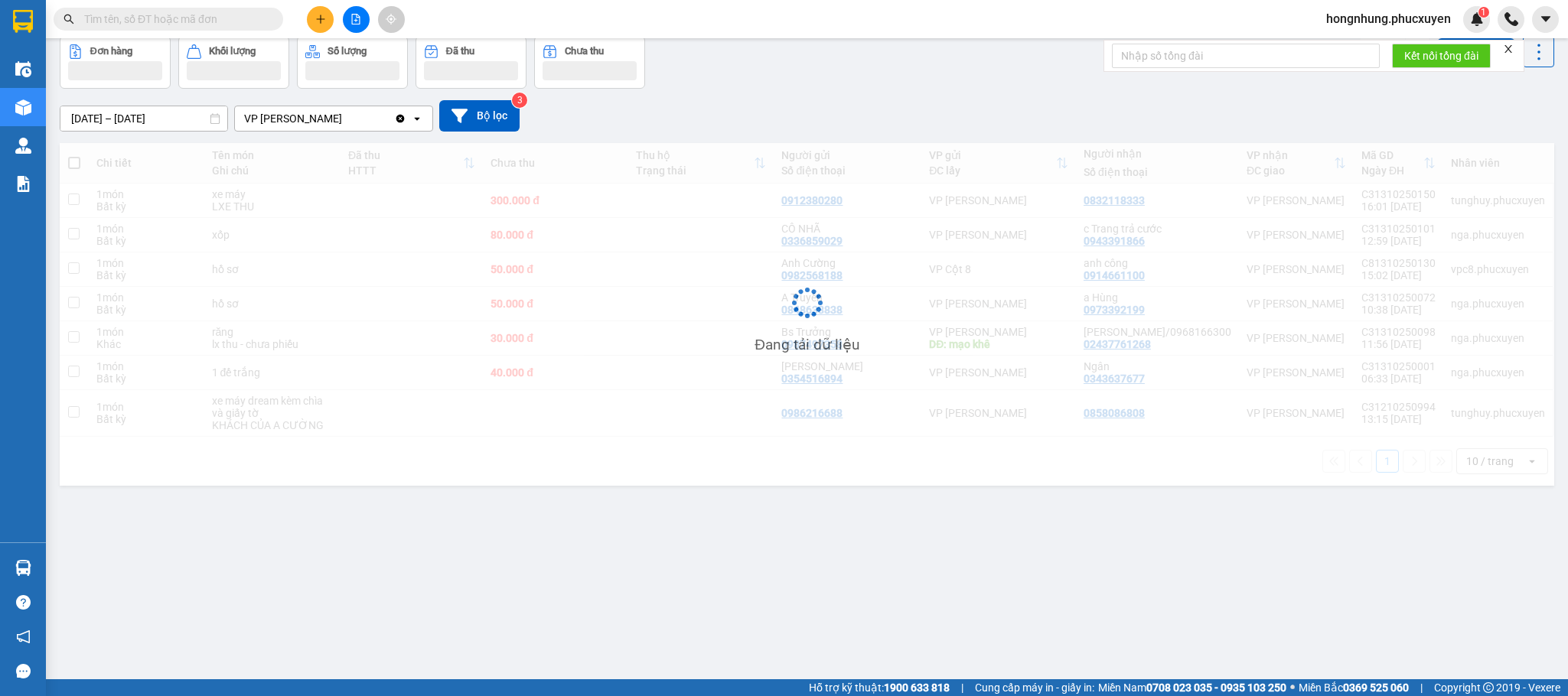
scroll to position [71, 0]
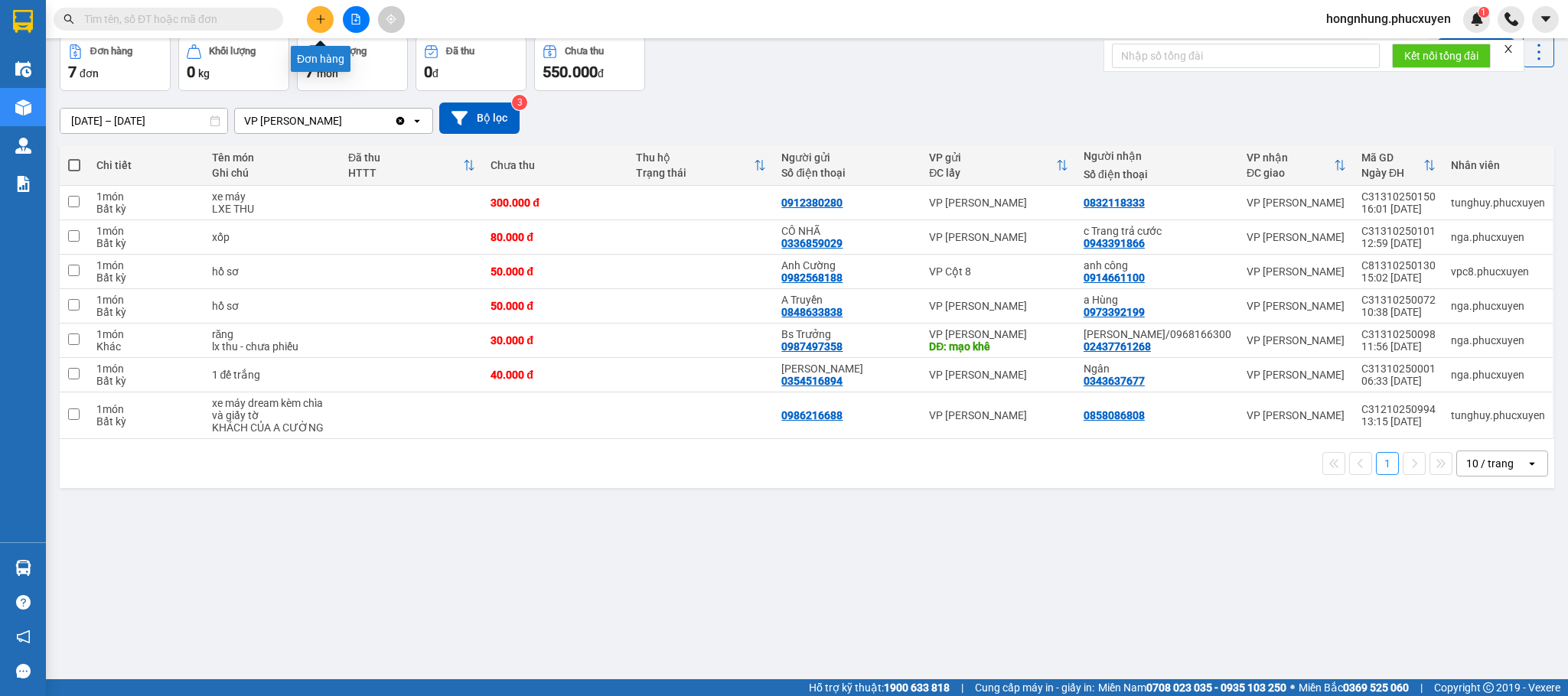
click at [328, 14] on button at bounding box center [321, 19] width 27 height 27
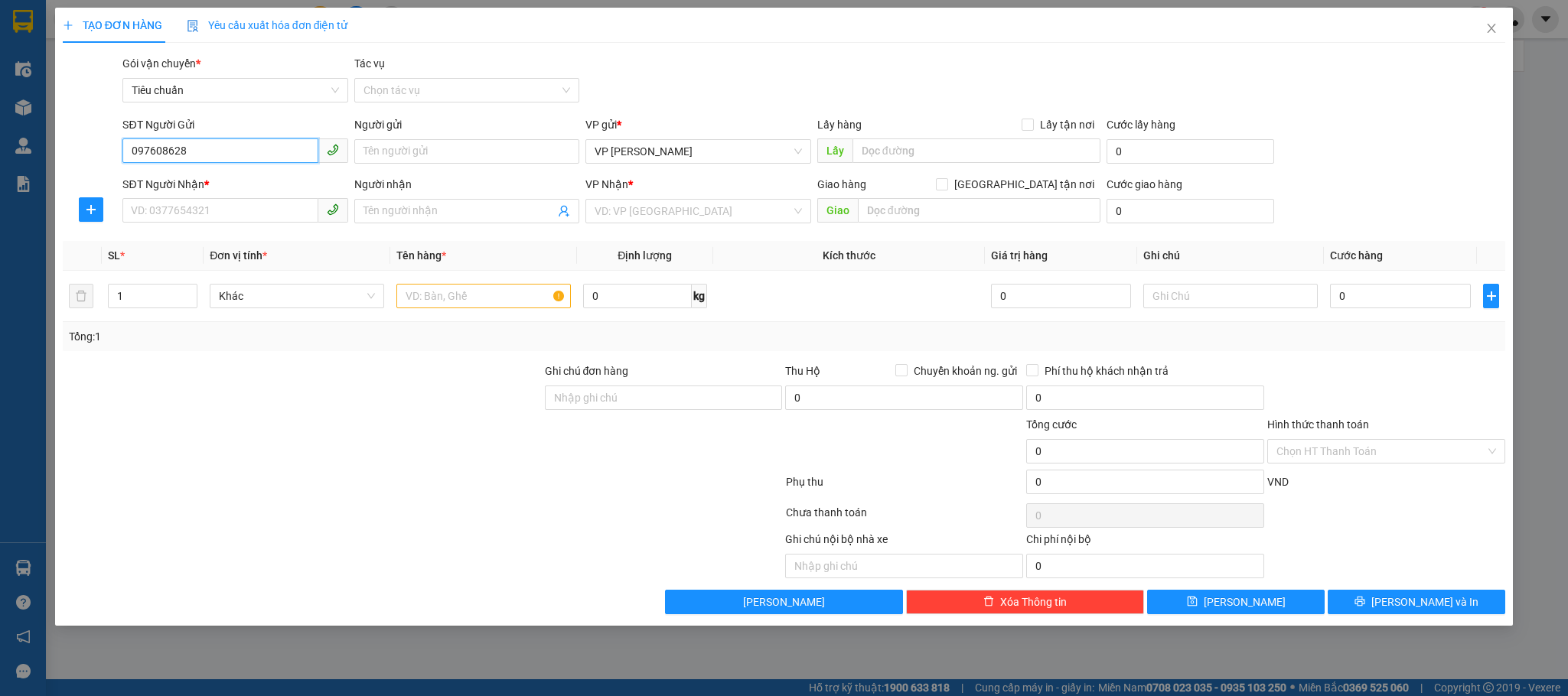
type input "0976086288"
click at [208, 184] on div "0976086288 - ms [PERSON_NAME]" at bounding box center [235, 183] width 207 height 17
type input "ms [PERSON_NAME]"
type input "0976086288"
click at [216, 220] on input "SĐT Người Nhận *" at bounding box center [220, 211] width 195 height 25
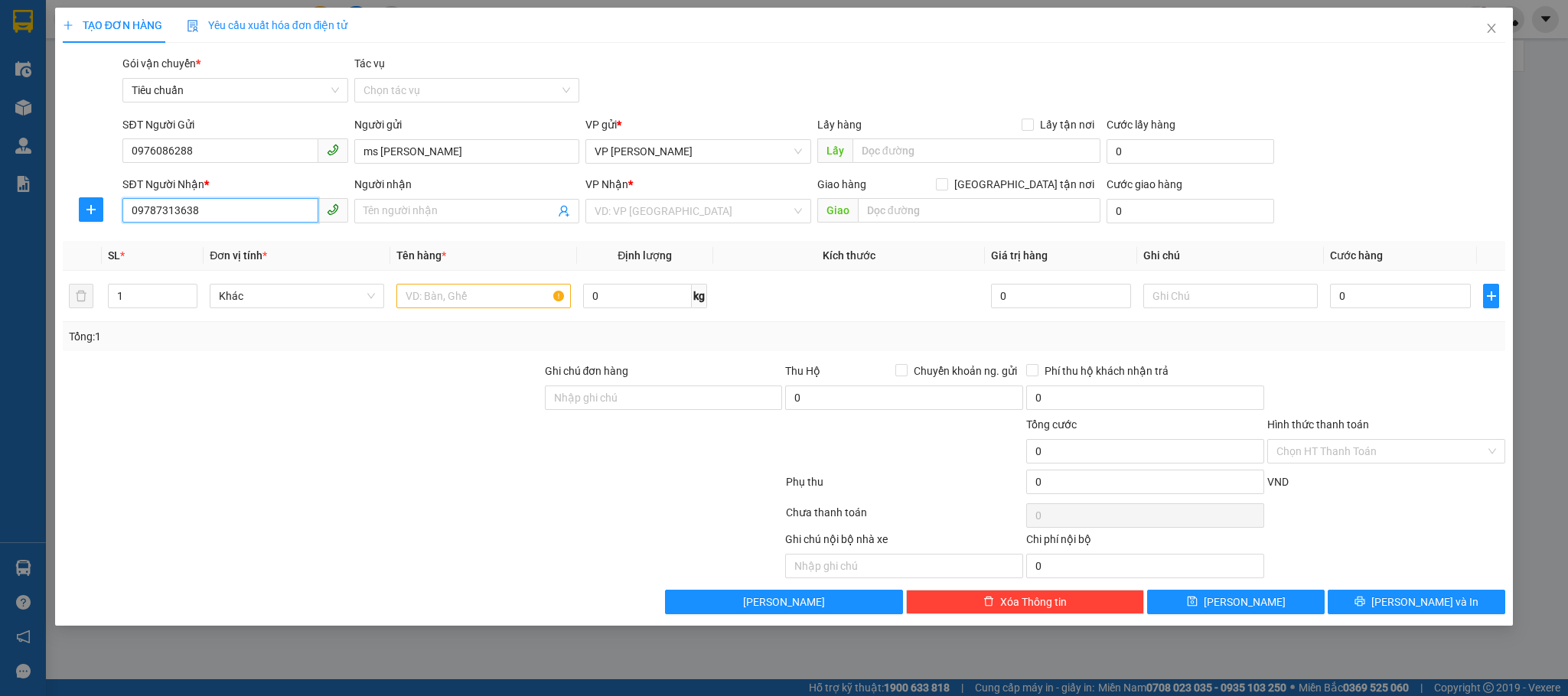
click at [224, 216] on input "09787313638" at bounding box center [220, 211] width 195 height 25
type input "0977313638"
click at [212, 247] on div "0977313638 - a huy" at bounding box center [235, 244] width 207 height 17
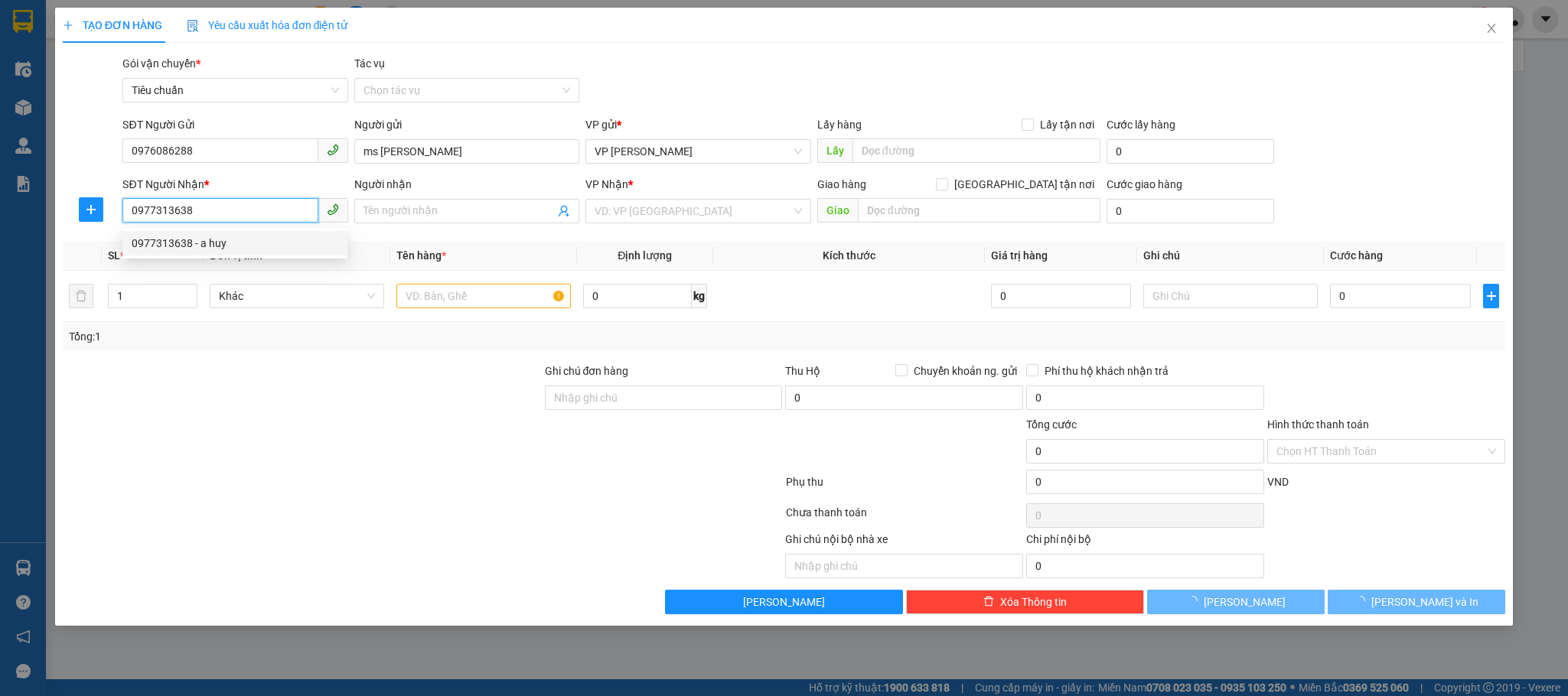
type input "a huy"
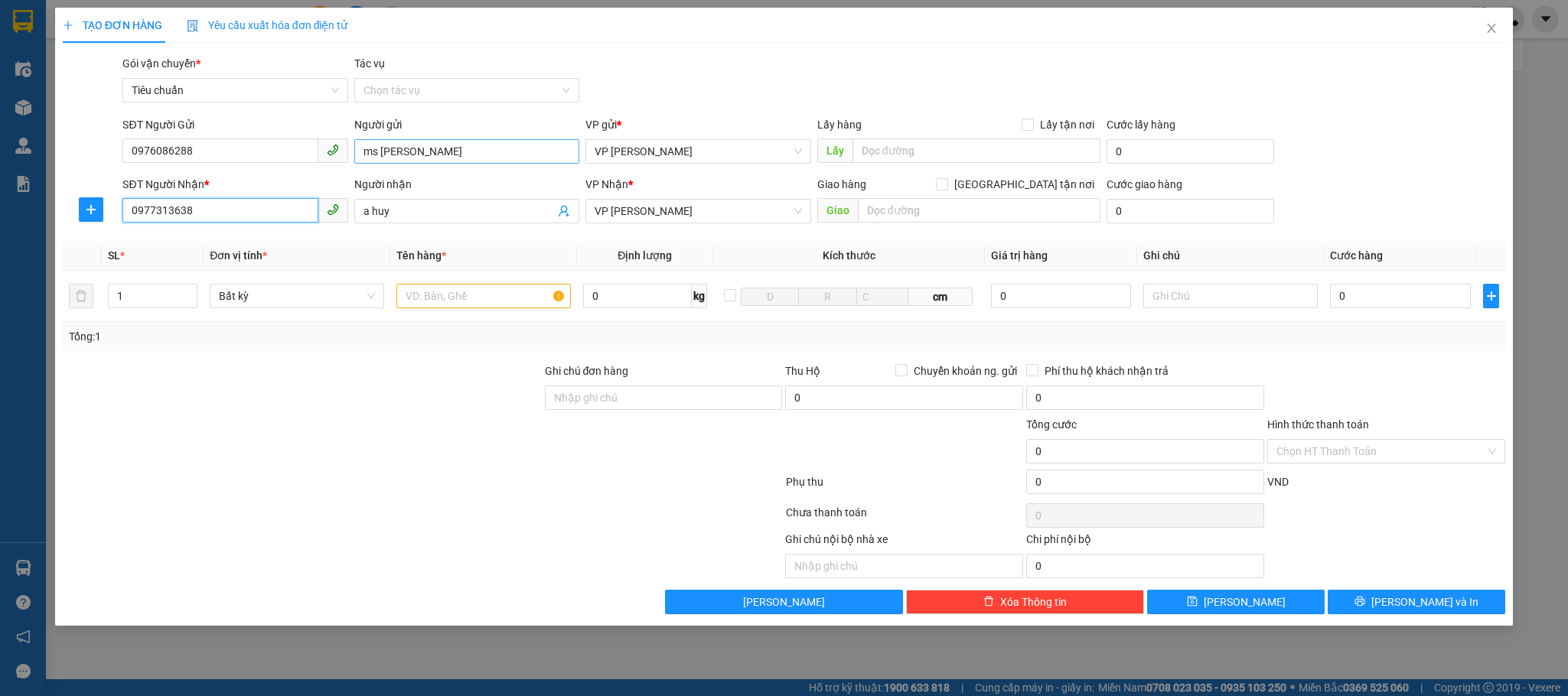
type input "0977313638"
click at [391, 154] on input "ms [PERSON_NAME]" at bounding box center [467, 152] width 225 height 25
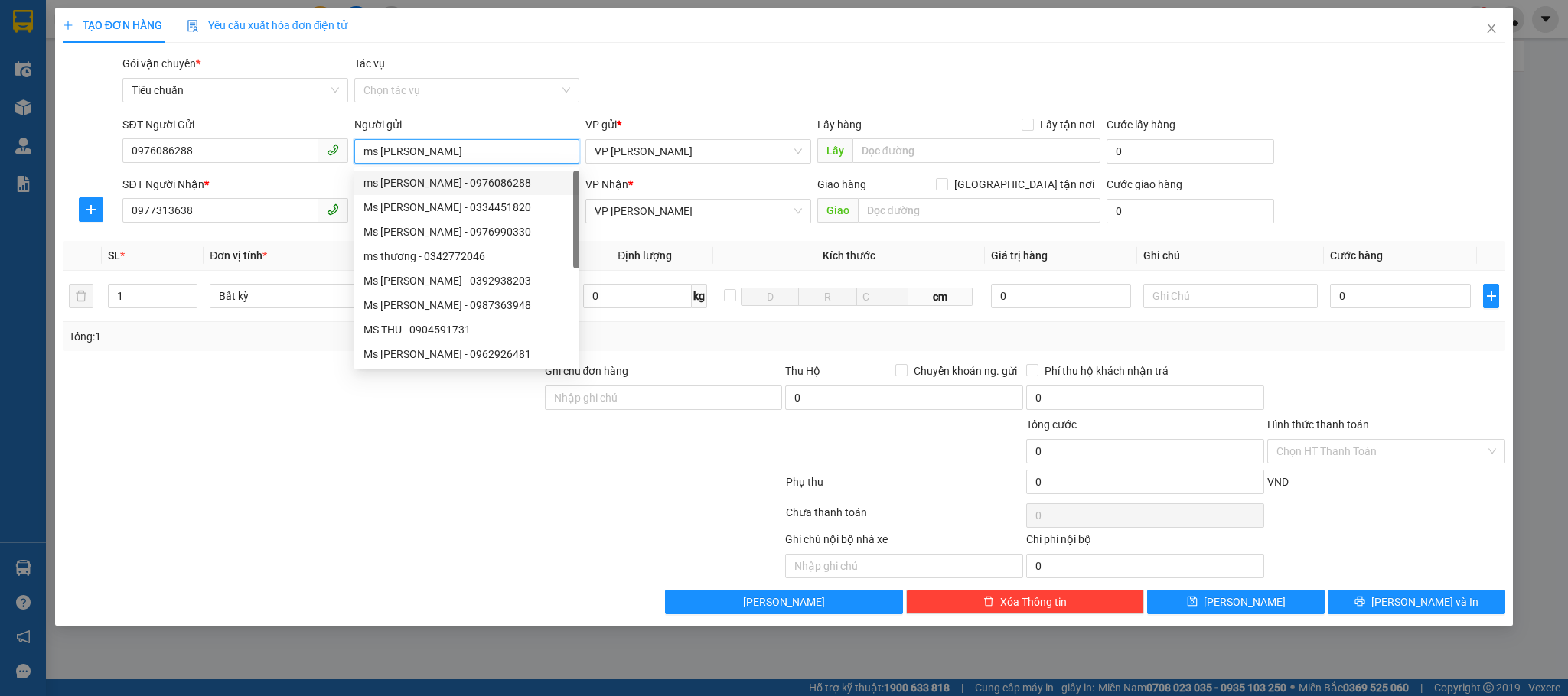
type input "ms [PERSON_NAME]"
click at [724, 82] on div "Gói vận chuyển * Tiêu chuẩn Tác vụ Chọn tác vụ" at bounding box center [814, 82] width 1390 height 53
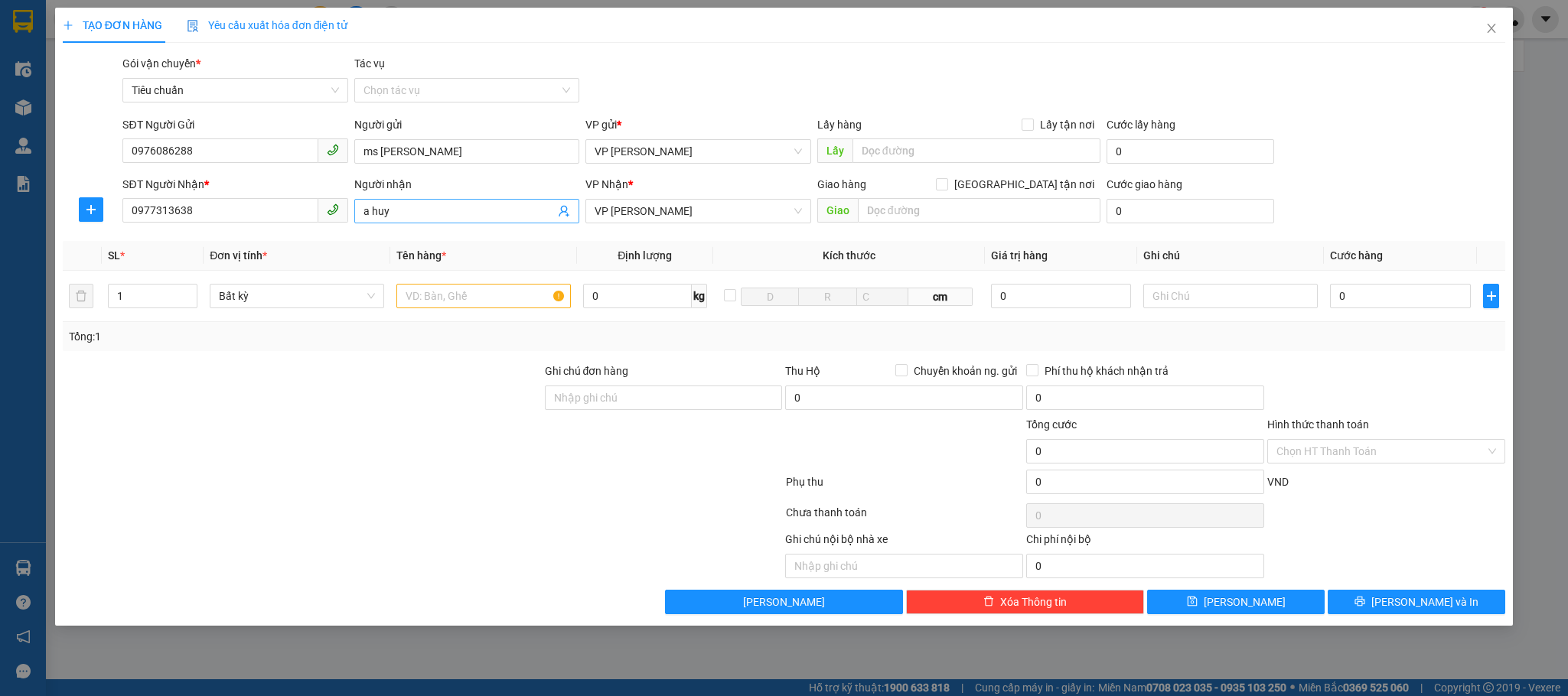
click at [386, 213] on input "a huy" at bounding box center [459, 211] width 192 height 17
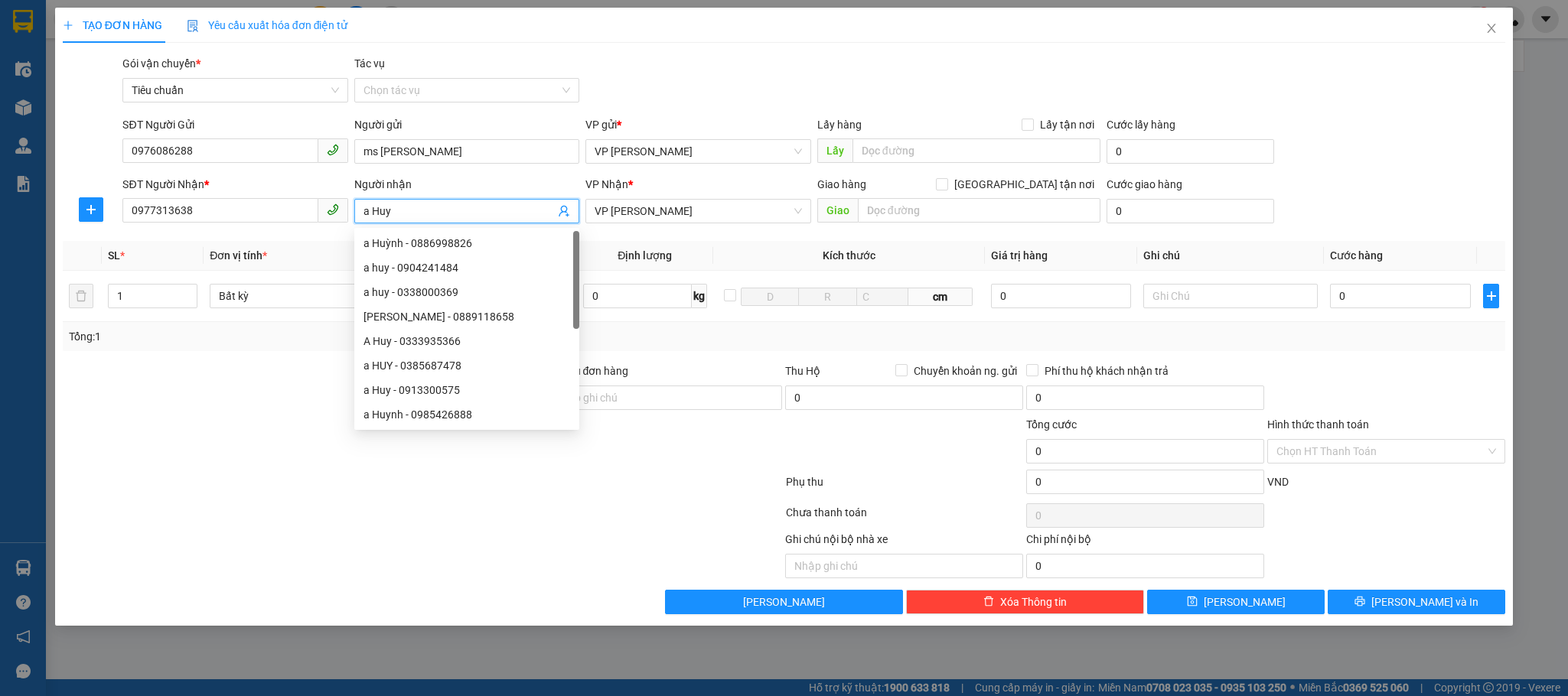
type input "a Huy"
click at [775, 38] on div "TẠO ĐƠN HÀNG Yêu cầu xuất hóa đơn điện tử" at bounding box center [784, 25] width 1444 height 35
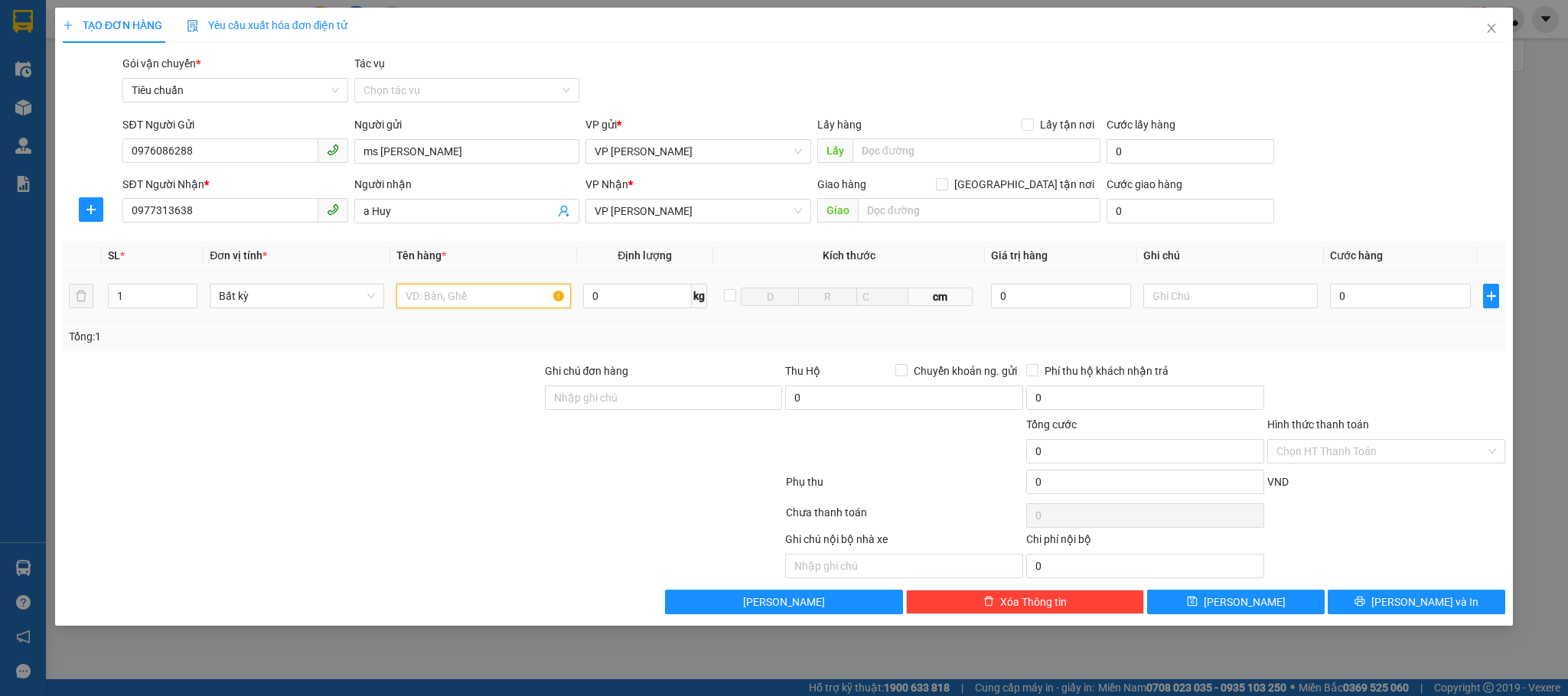
click at [453, 305] on input "text" at bounding box center [484, 296] width 175 height 25
type input "1 bọc đen tb mạng"
click at [1362, 294] on input "0" at bounding box center [1400, 296] width 140 height 25
type input "3"
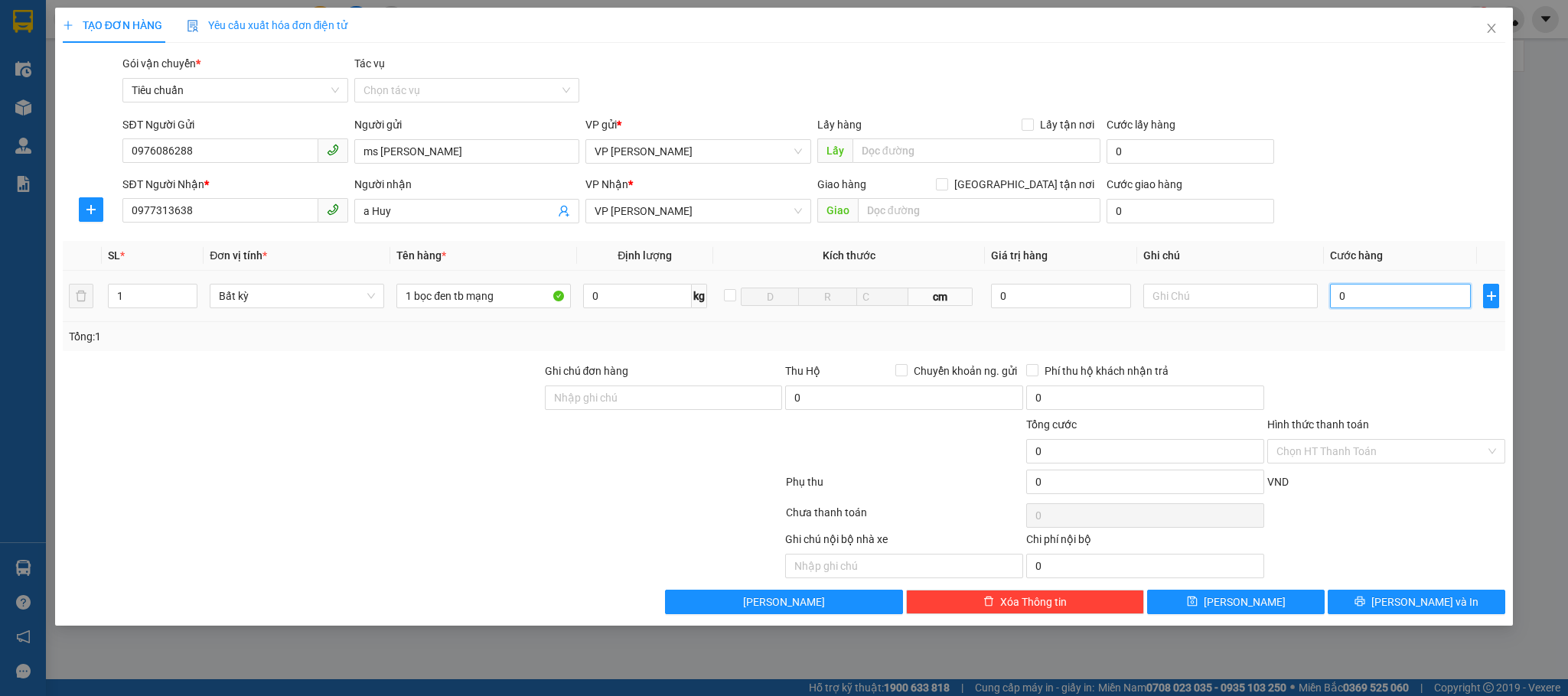
type input "3"
type input "30"
click at [1385, 349] on div "Tổng: 1" at bounding box center [784, 337] width 1444 height 29
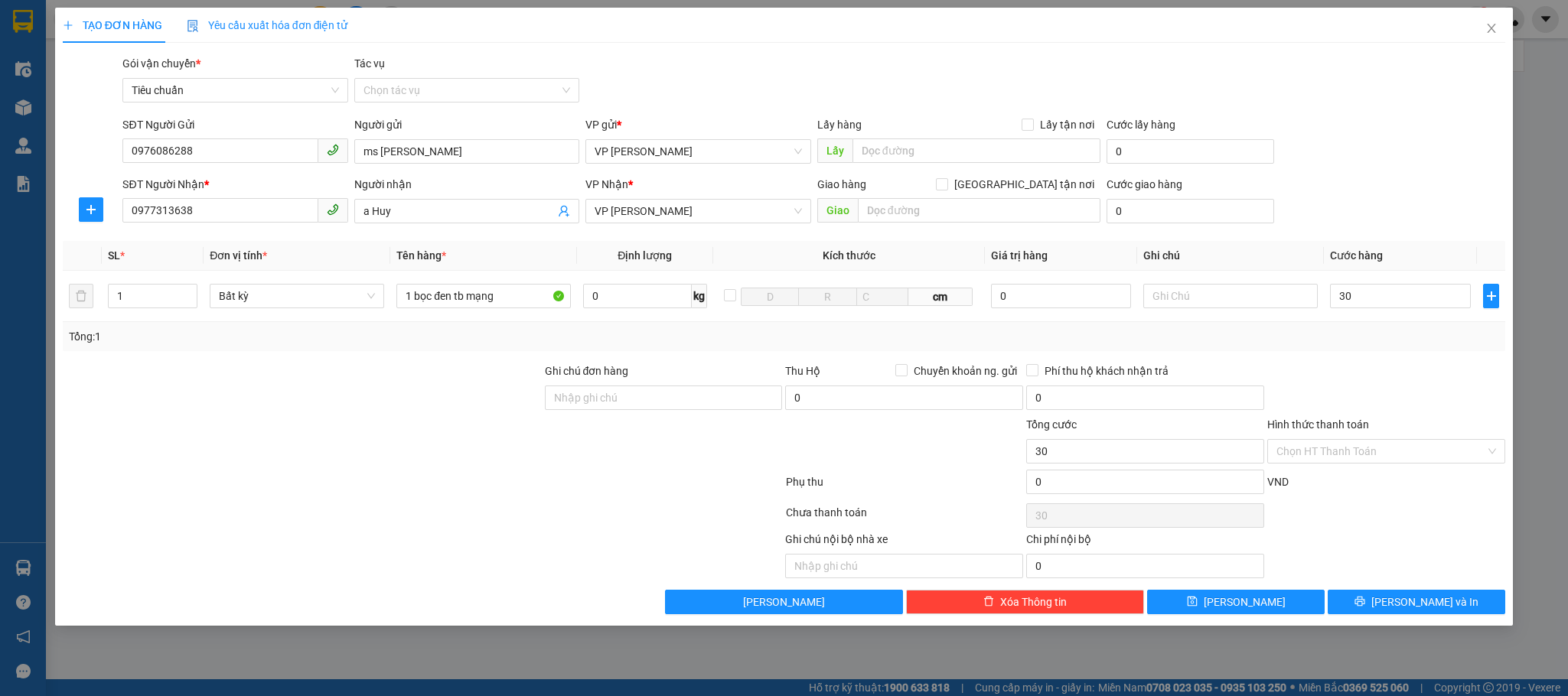
type input "30.000"
click at [1366, 607] on icon "printer" at bounding box center [1359, 601] width 10 height 10
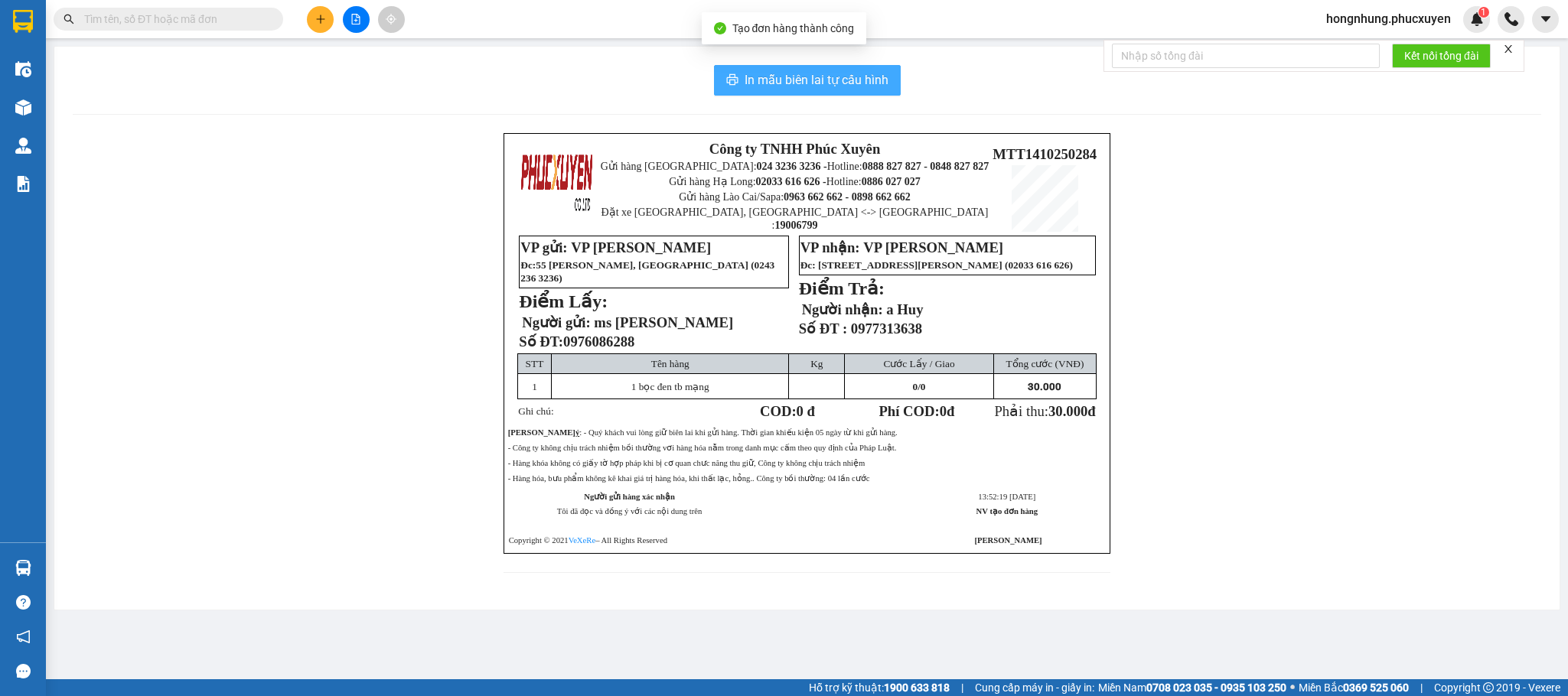
click at [868, 85] on span "In mẫu biên lai tự cấu hình" at bounding box center [817, 80] width 144 height 19
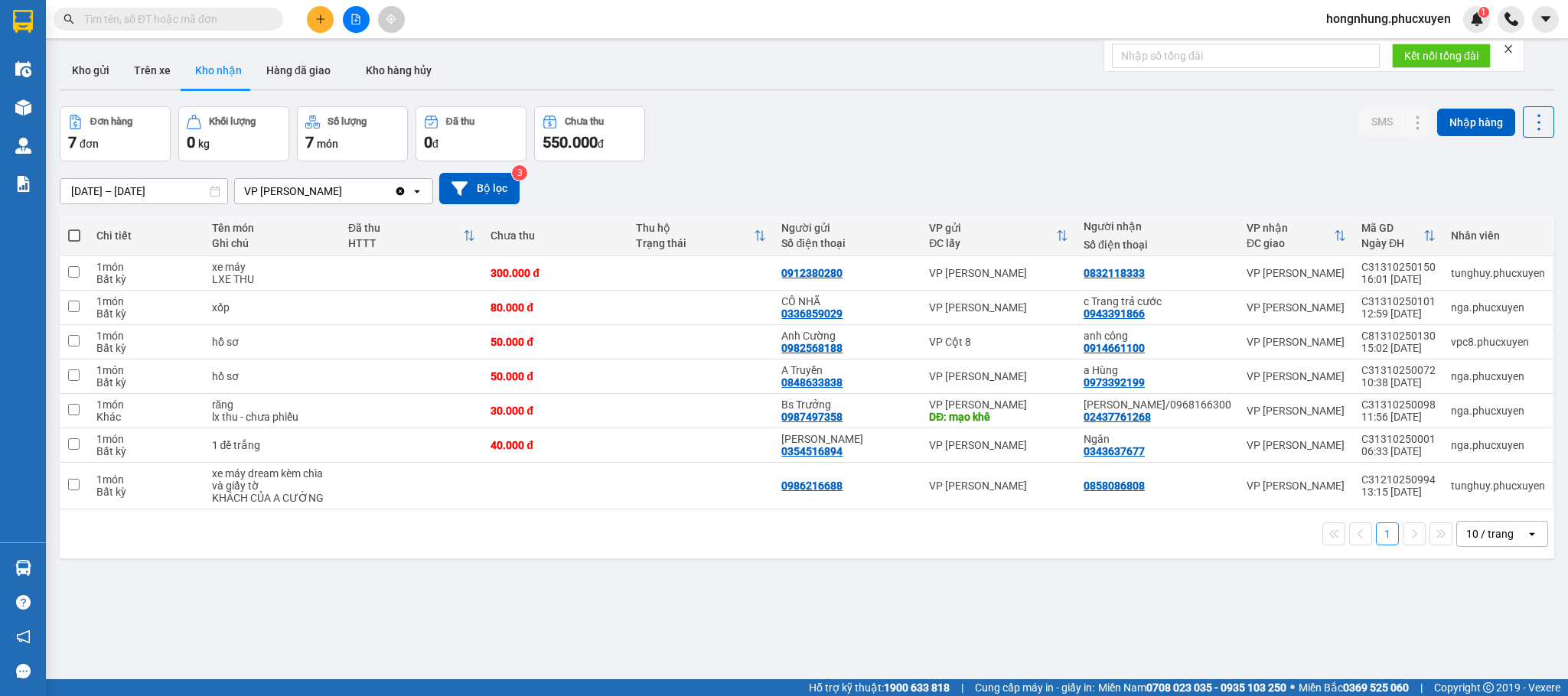
drag, startPoint x: 1139, startPoint y: 339, endPoint x: 1168, endPoint y: 181, distance: 160.6
click at [1168, 181] on div "[DATE] – [DATE] Press the down arrow key to interact with the calendar and sele…" at bounding box center [807, 188] width 1495 height 31
click at [108, 65] on button "Kho gửi" at bounding box center [90, 70] width 62 height 37
